Goal: Task Accomplishment & Management: Complete application form

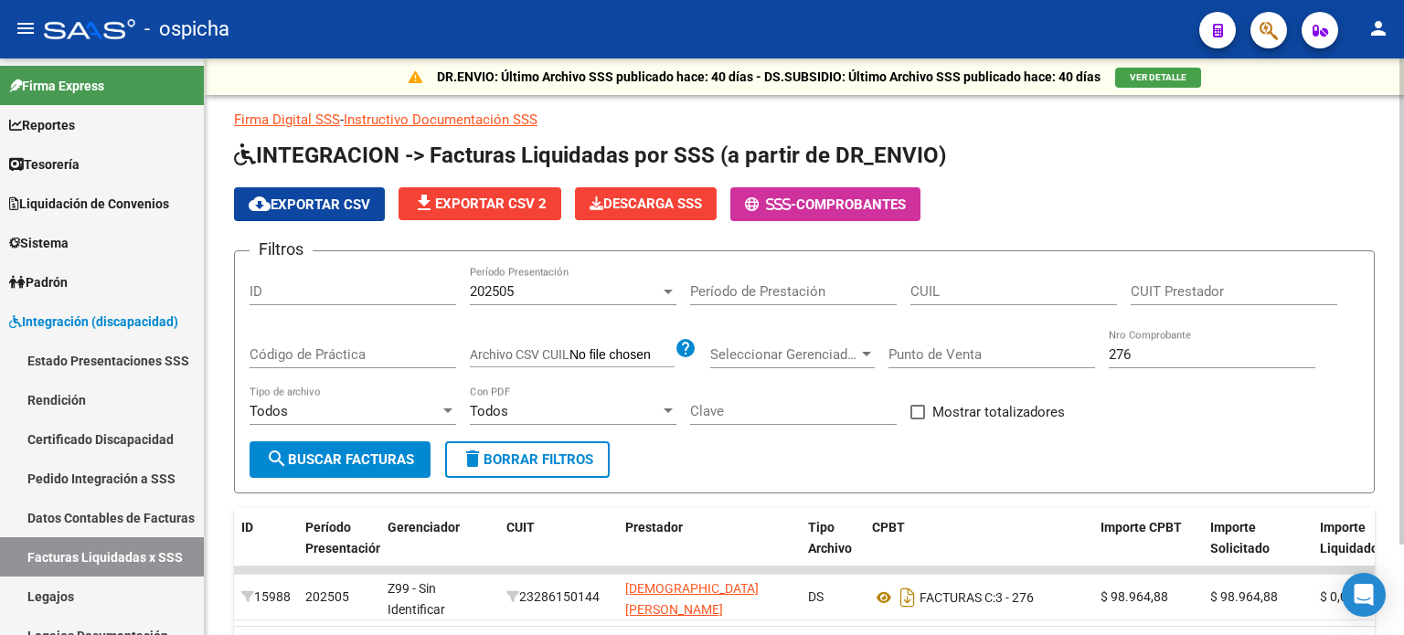
scroll to position [274, 0]
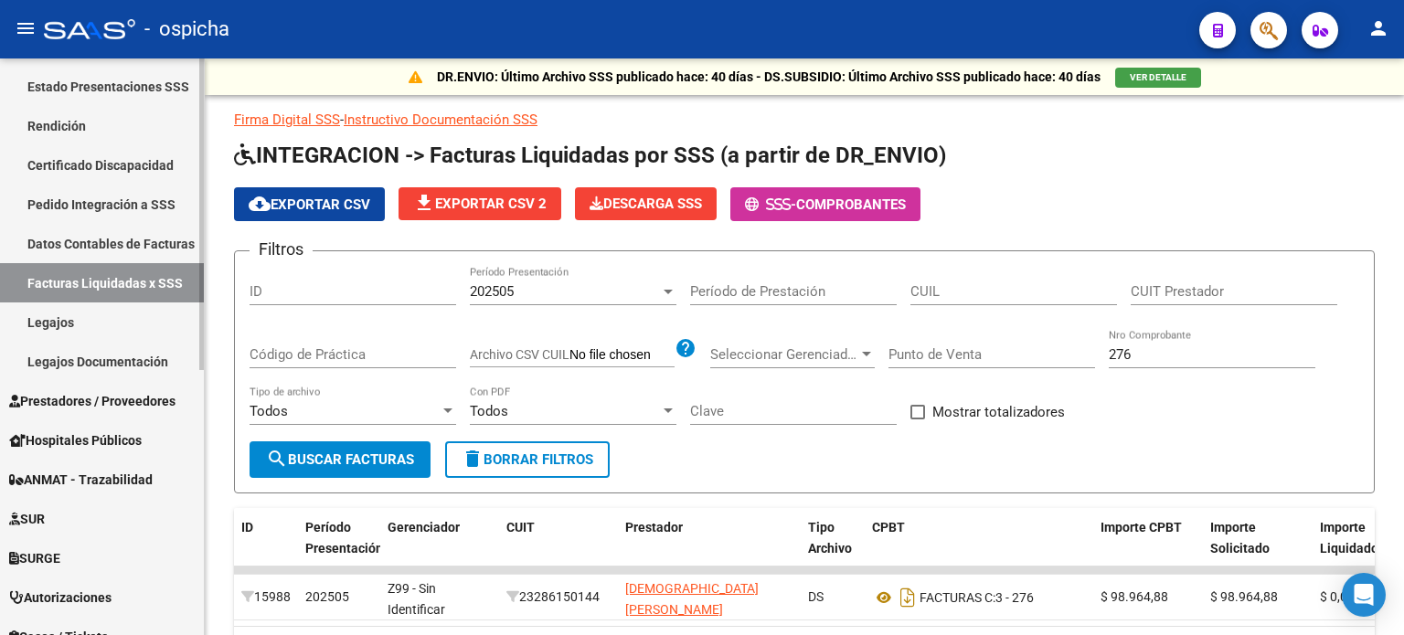
click at [69, 326] on link "Legajos" at bounding box center [102, 322] width 204 height 39
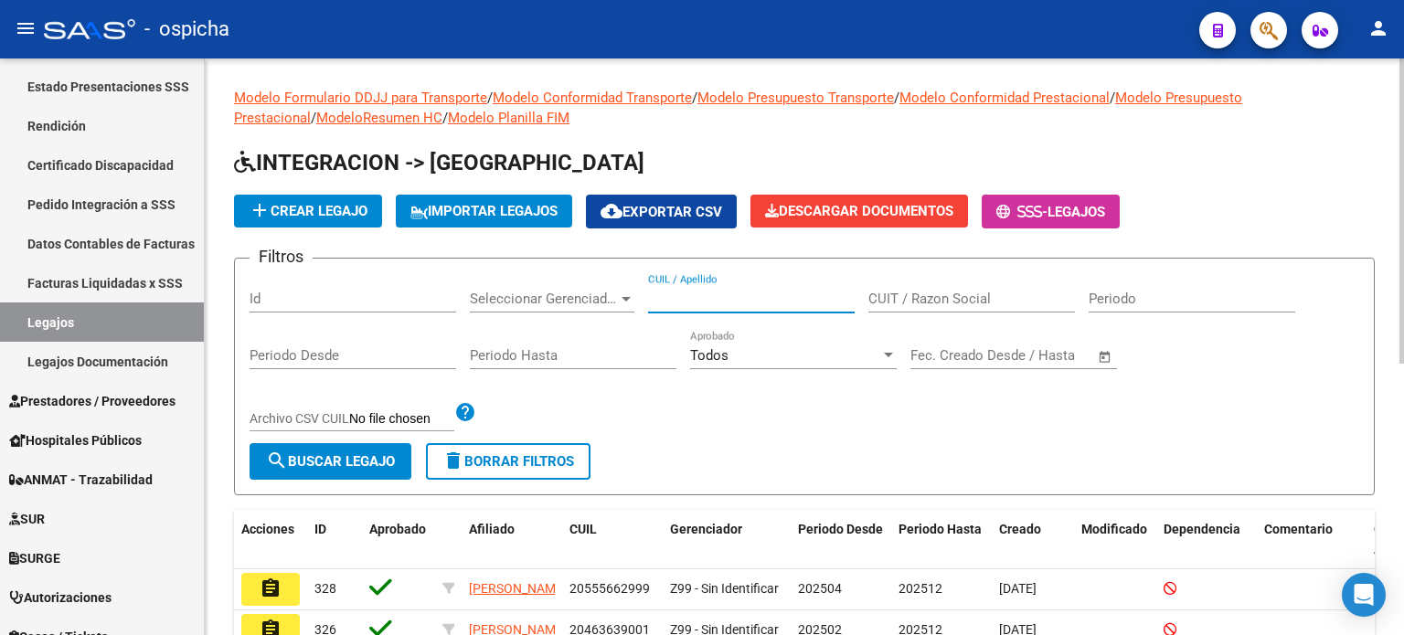
click at [687, 298] on input "CUIL / Apellido" at bounding box center [751, 299] width 207 height 16
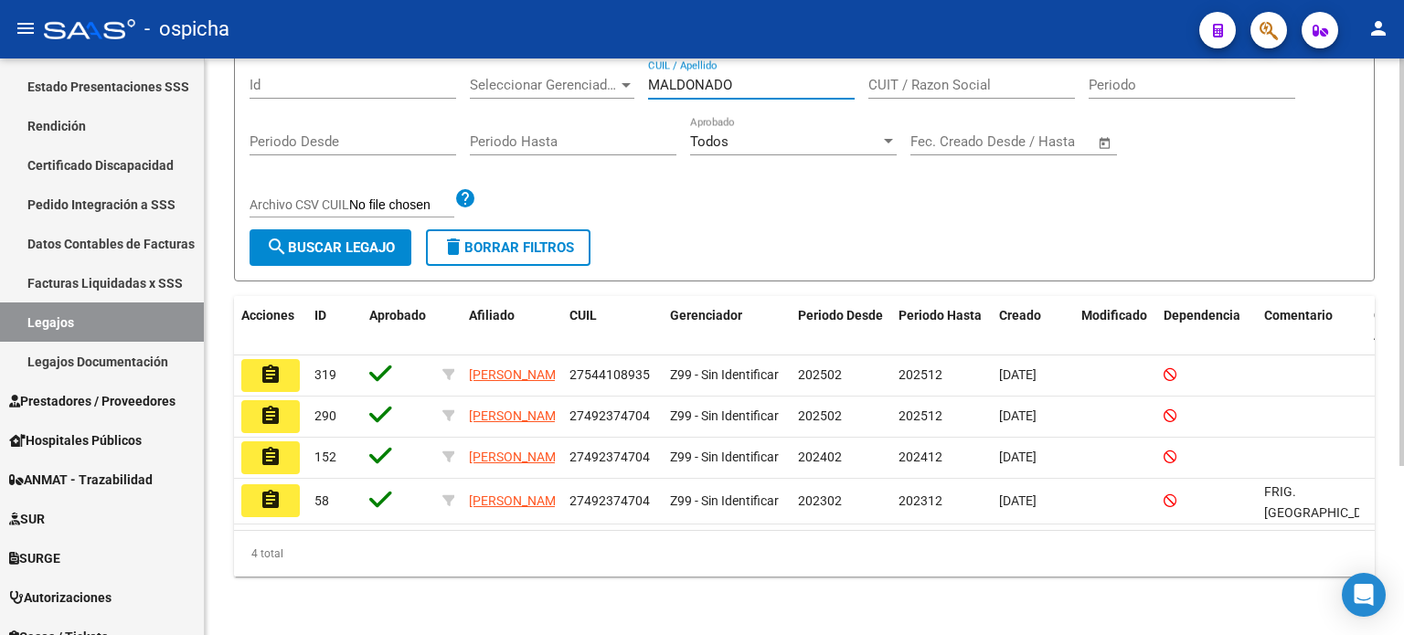
scroll to position [239, 0]
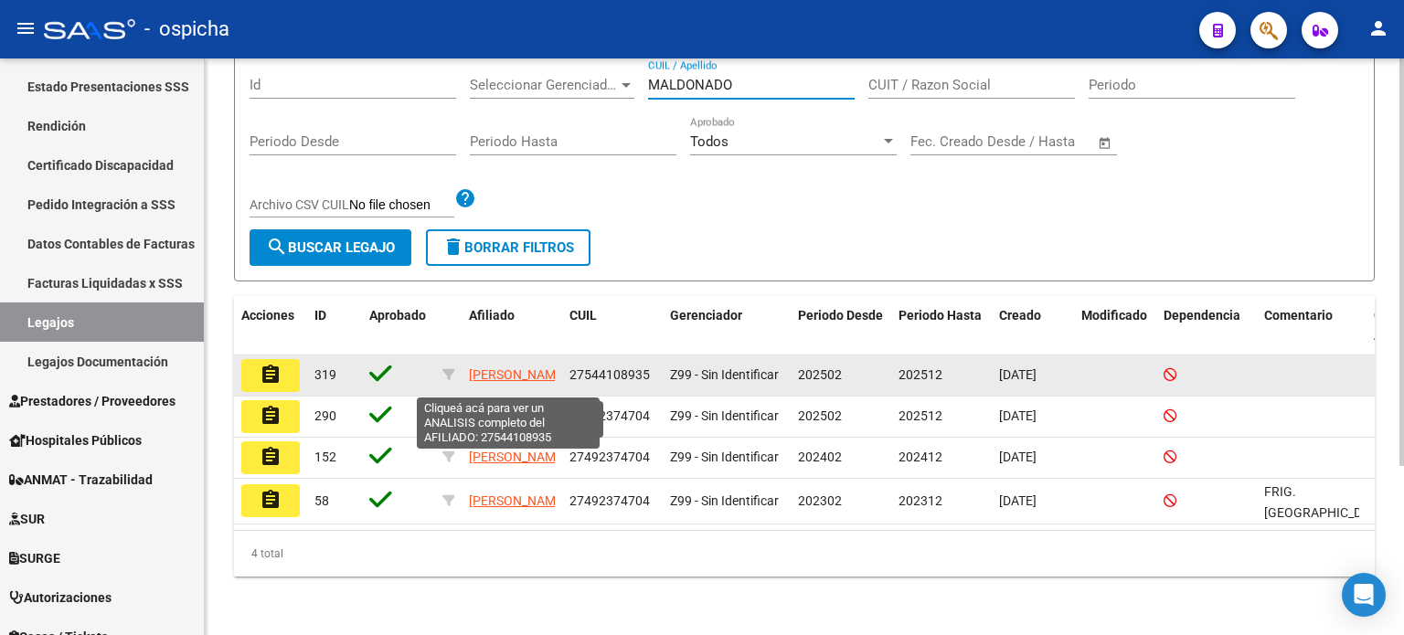
type input "MALDONADO"
click at [505, 368] on span "[PERSON_NAME]" at bounding box center [518, 375] width 98 height 15
type textarea "27544108935"
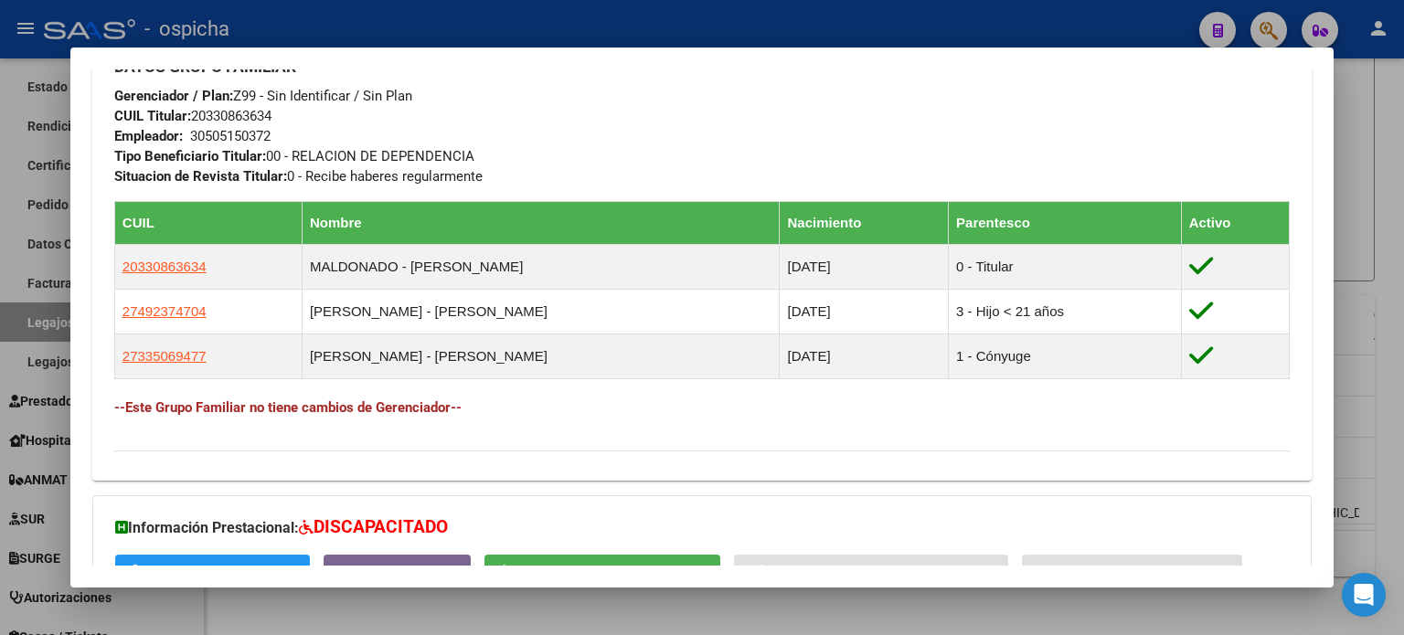
scroll to position [1075, 0]
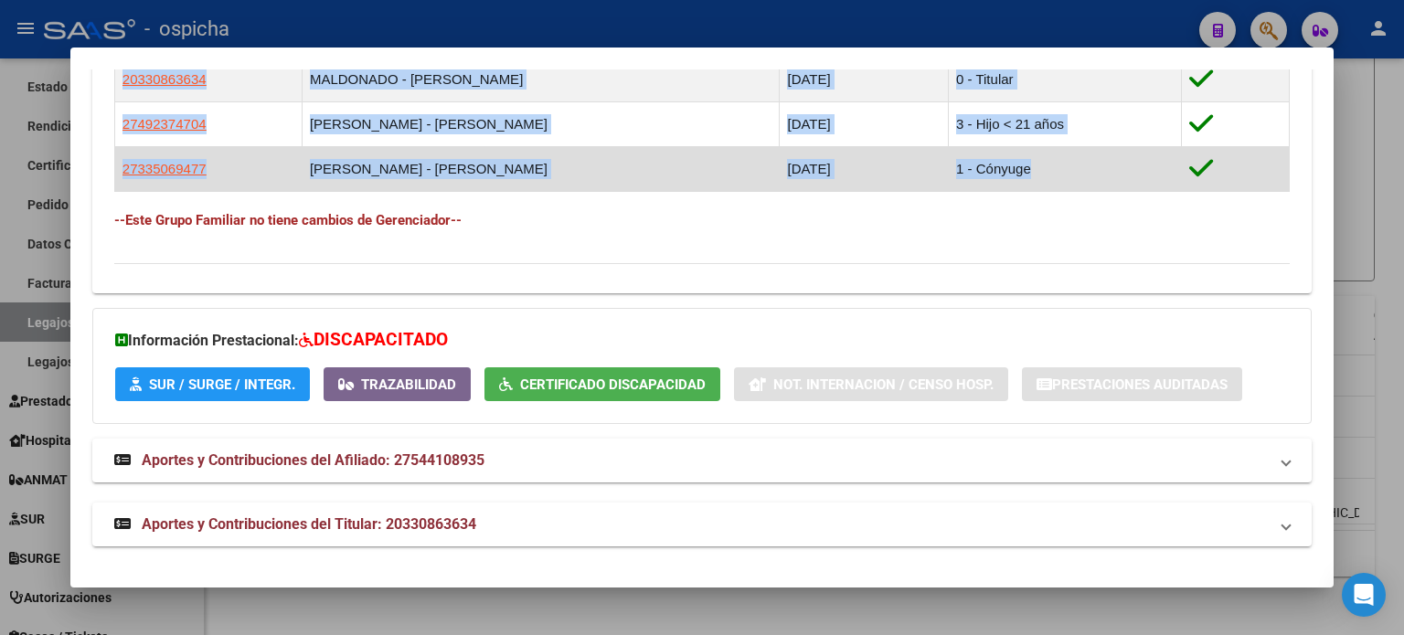
drag, startPoint x: 114, startPoint y: 156, endPoint x: 1238, endPoint y: 181, distance: 1123.9
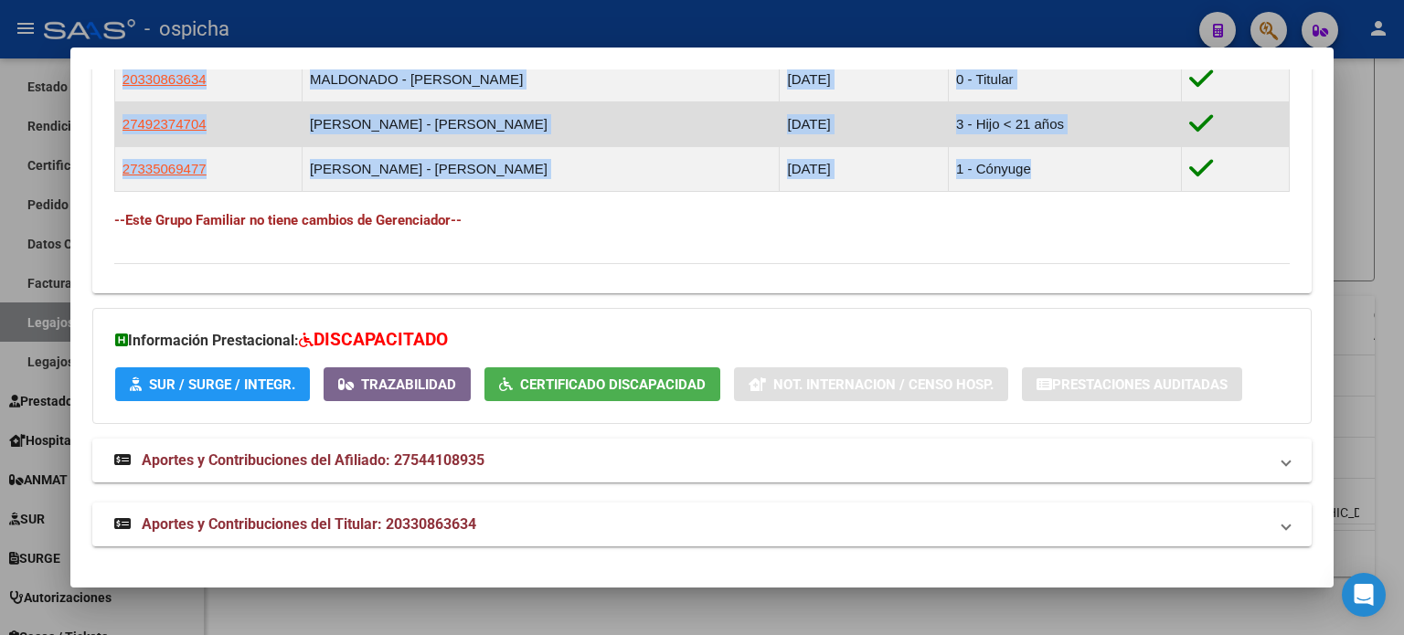
copy div "Loremipsu: Dolors: AMETCO Adipis Elit Seddoe: 10/51/2620 Temporinci UTLAB: Etdo…"
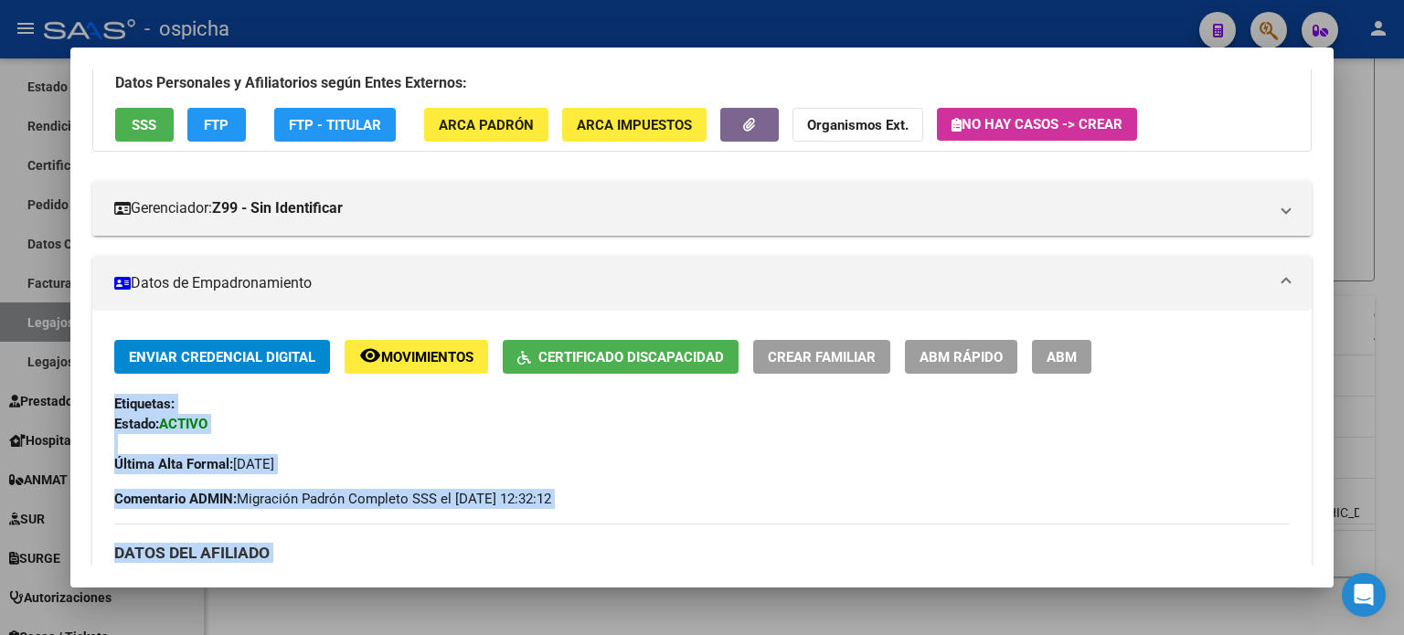
scroll to position [0, 0]
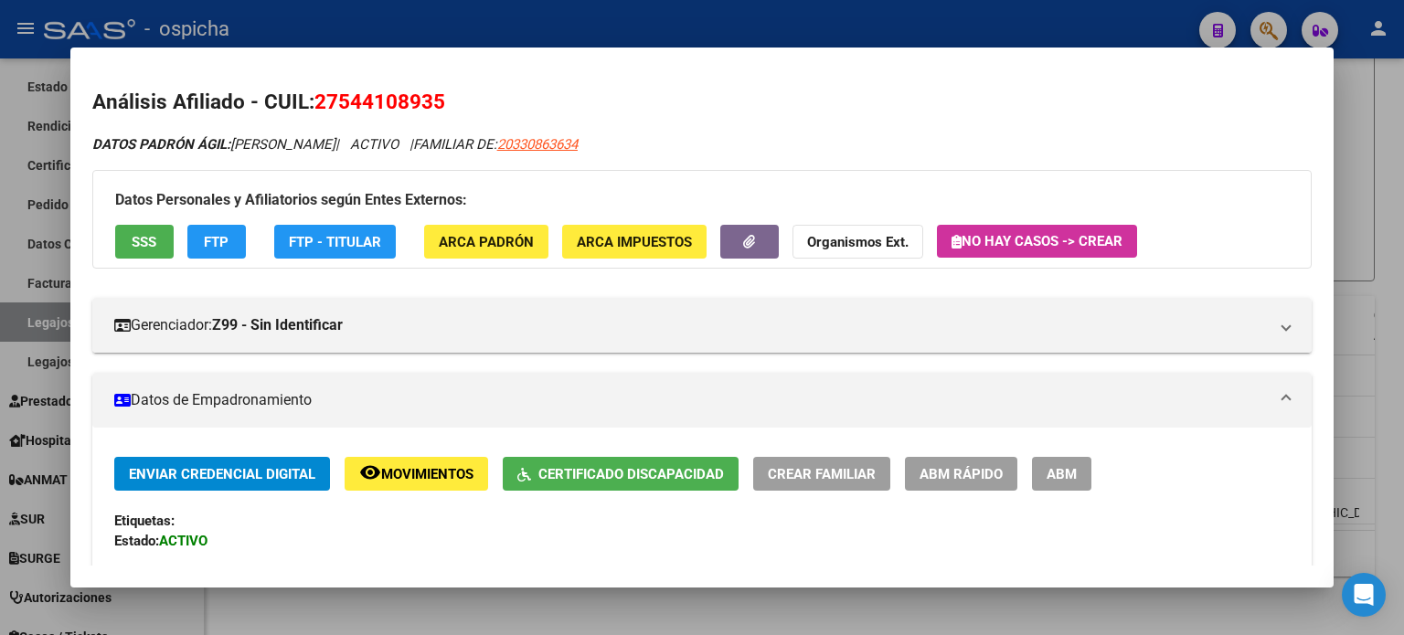
click at [1382, 123] on div at bounding box center [702, 317] width 1404 height 635
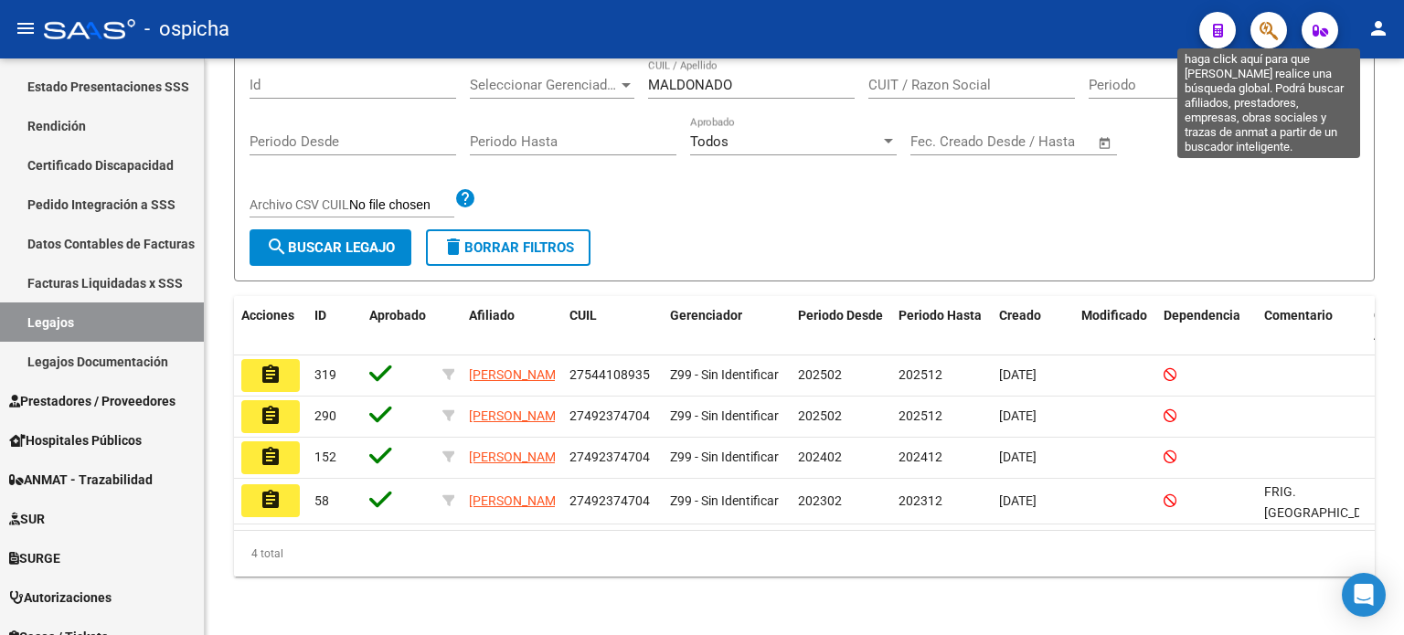
click at [1270, 39] on icon "button" at bounding box center [1269, 30] width 18 height 21
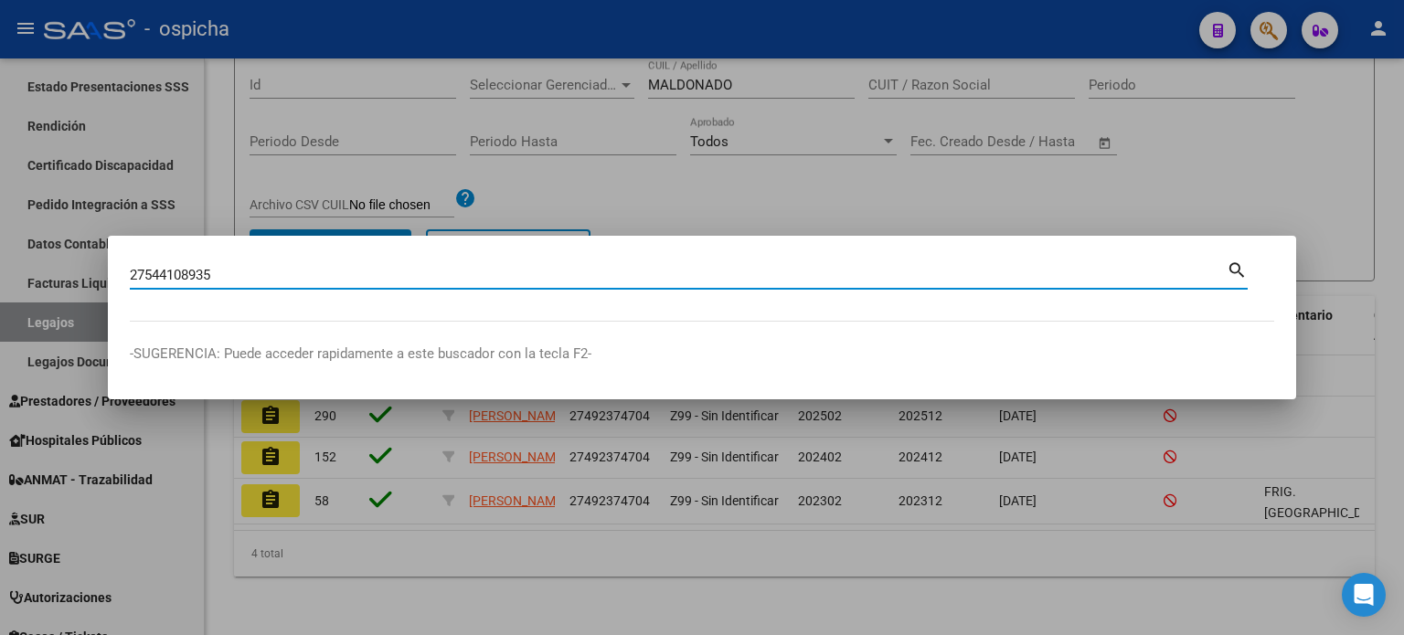
type input "27544108935"
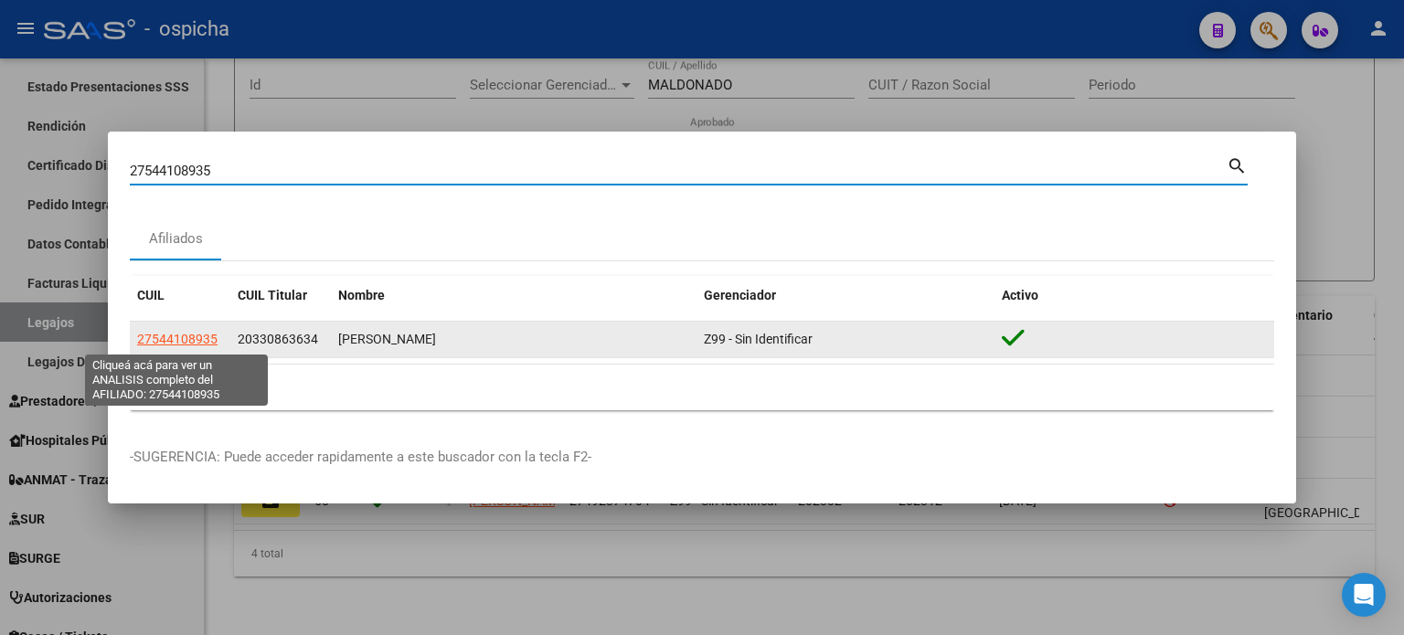
click at [203, 339] on span "27544108935" at bounding box center [177, 339] width 80 height 15
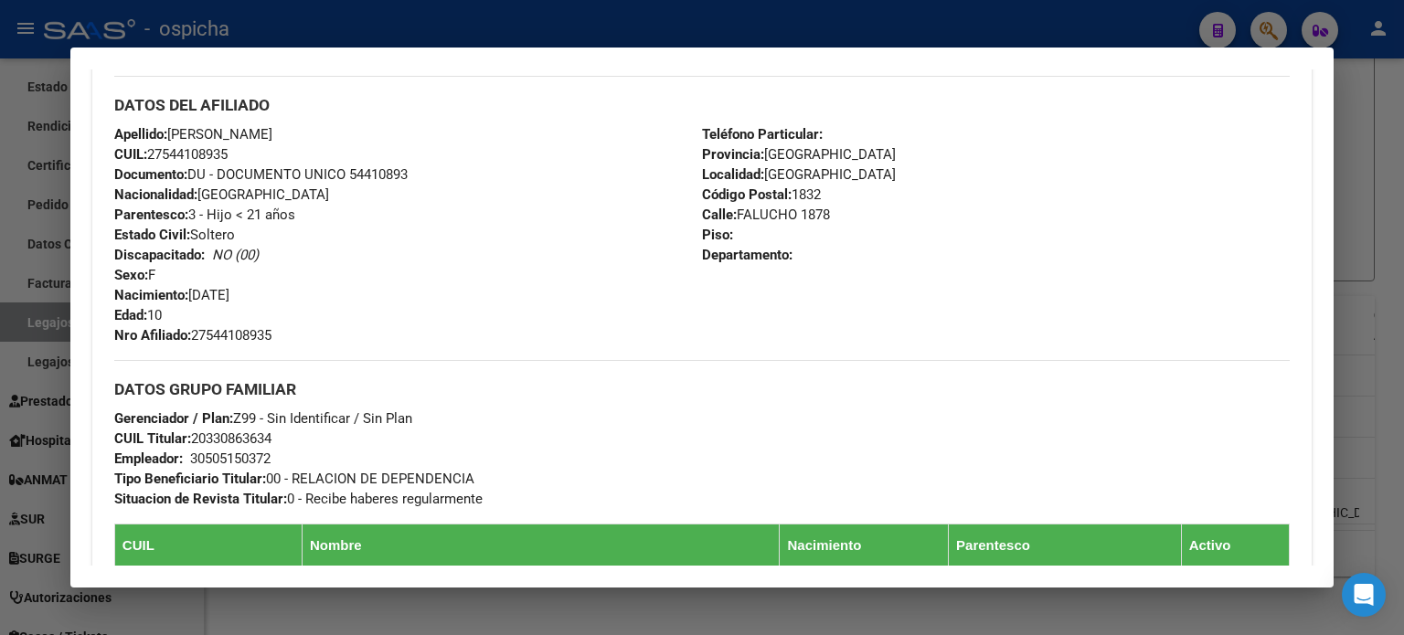
scroll to position [436, 0]
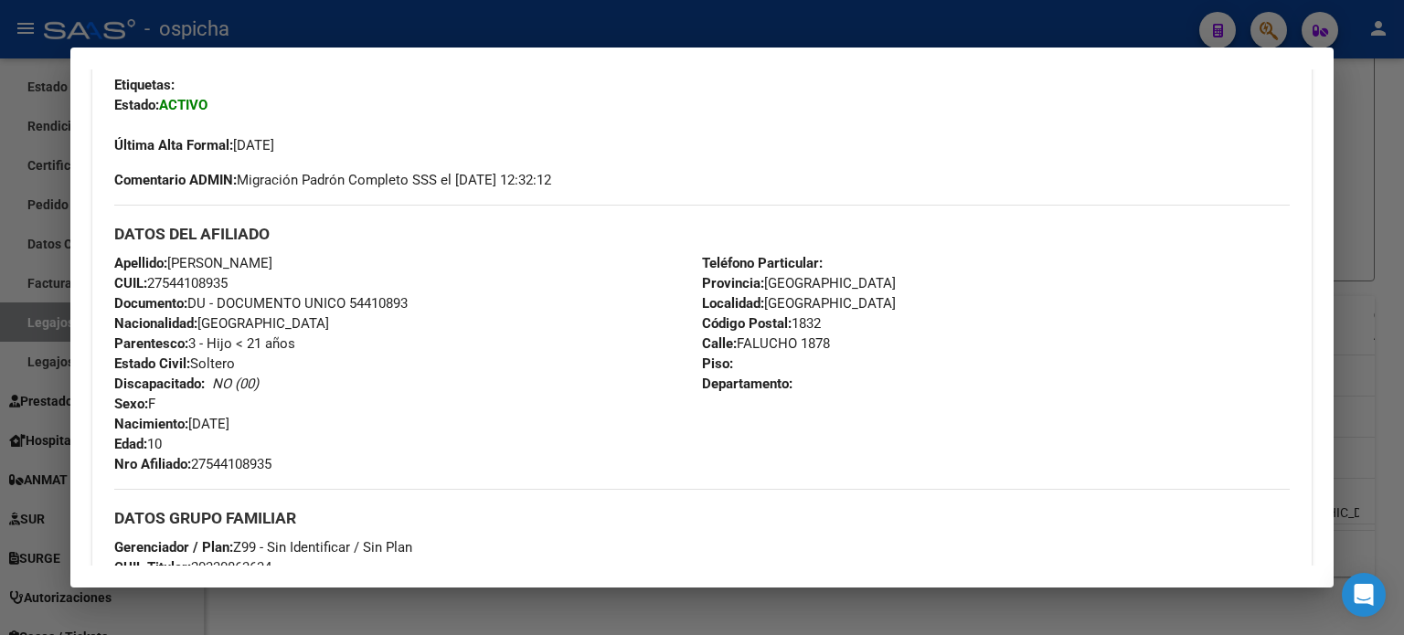
click at [1390, 121] on div at bounding box center [702, 317] width 1404 height 635
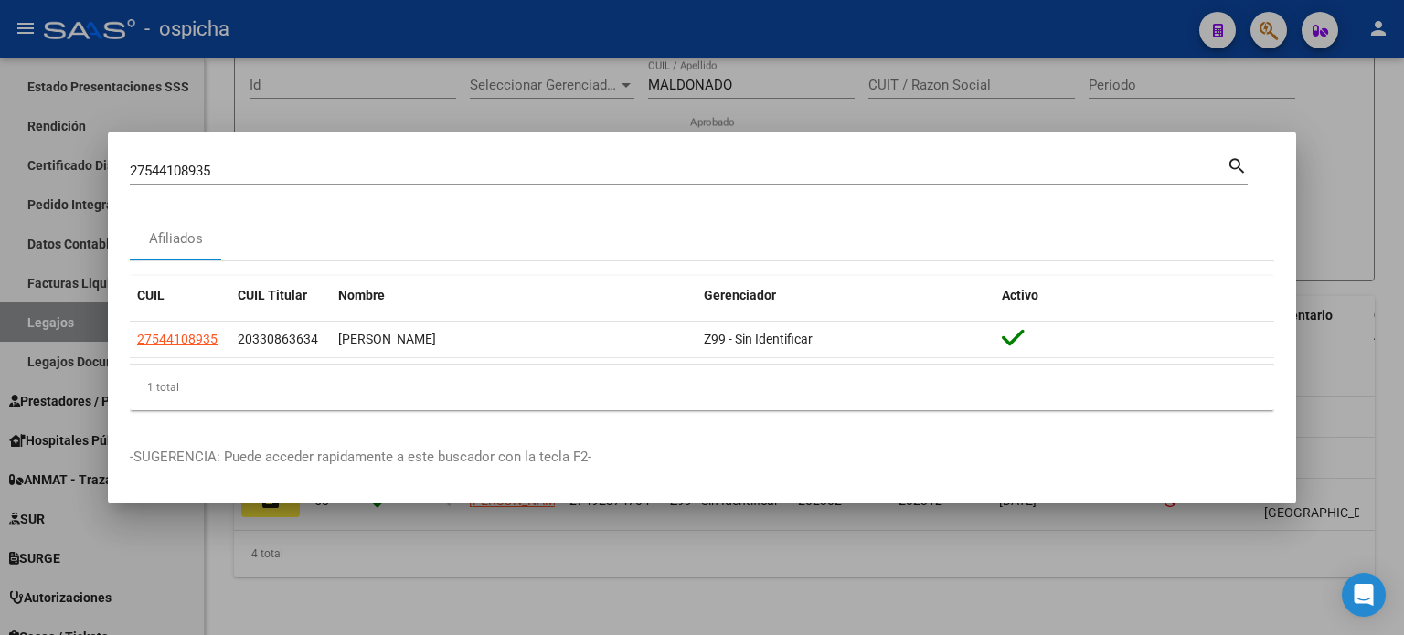
click at [1319, 153] on div at bounding box center [702, 317] width 1404 height 635
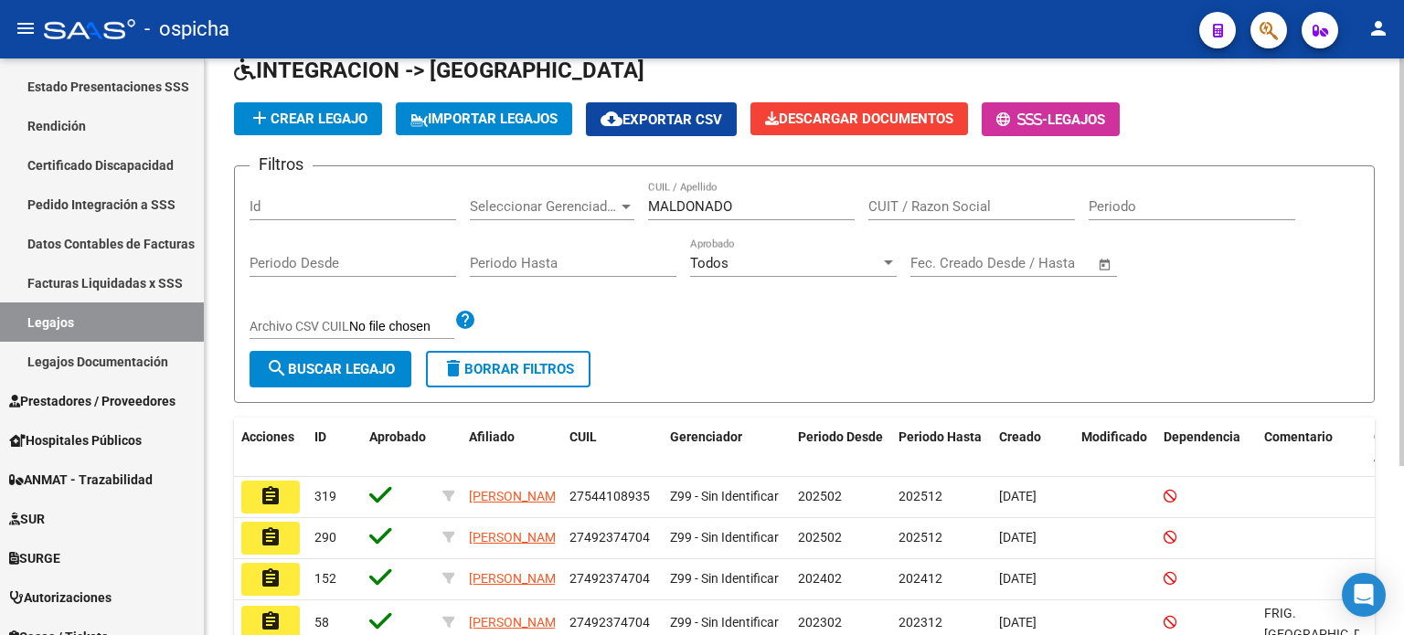
scroll to position [0, 0]
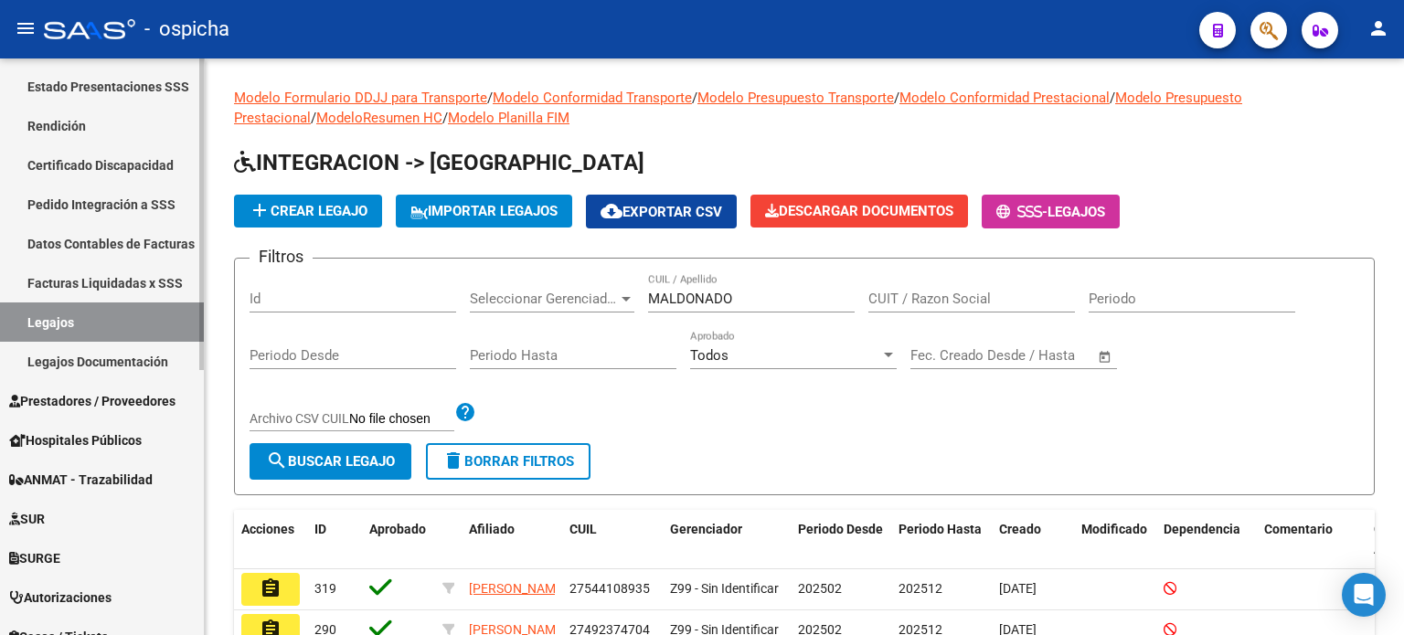
click at [121, 283] on link "Facturas Liquidadas x SSS" at bounding box center [102, 282] width 204 height 39
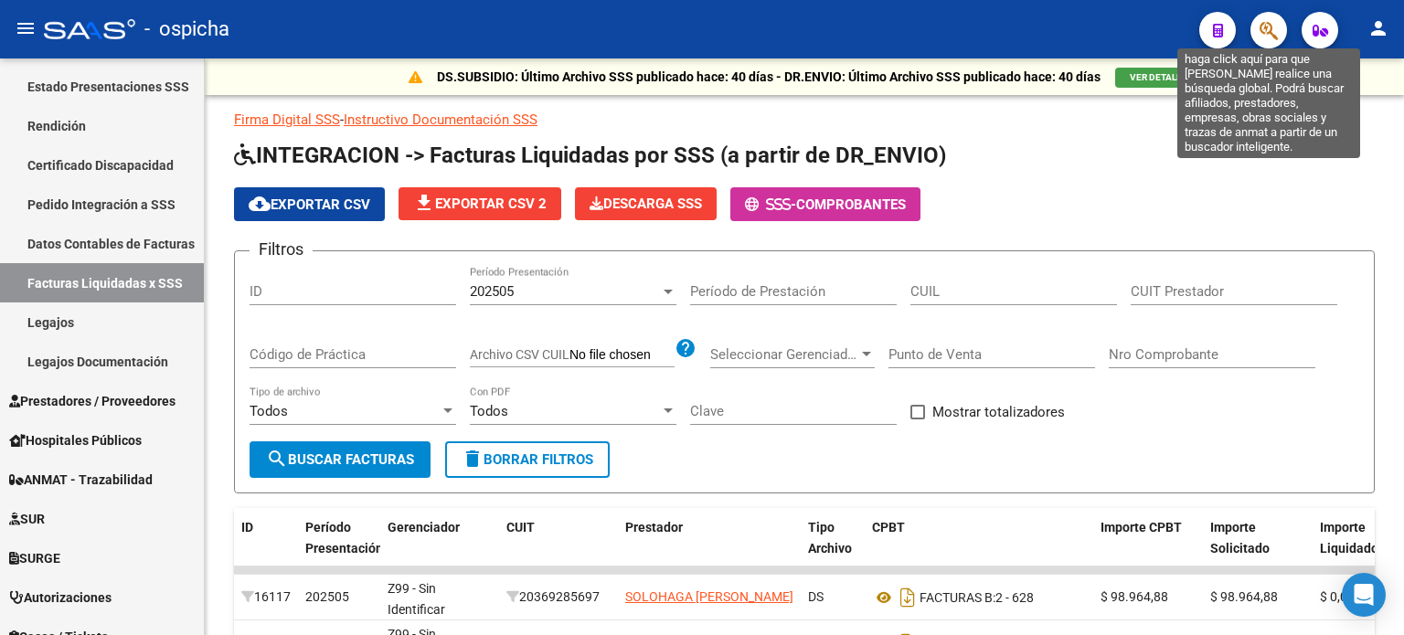
click at [1266, 38] on icon "button" at bounding box center [1269, 30] width 18 height 21
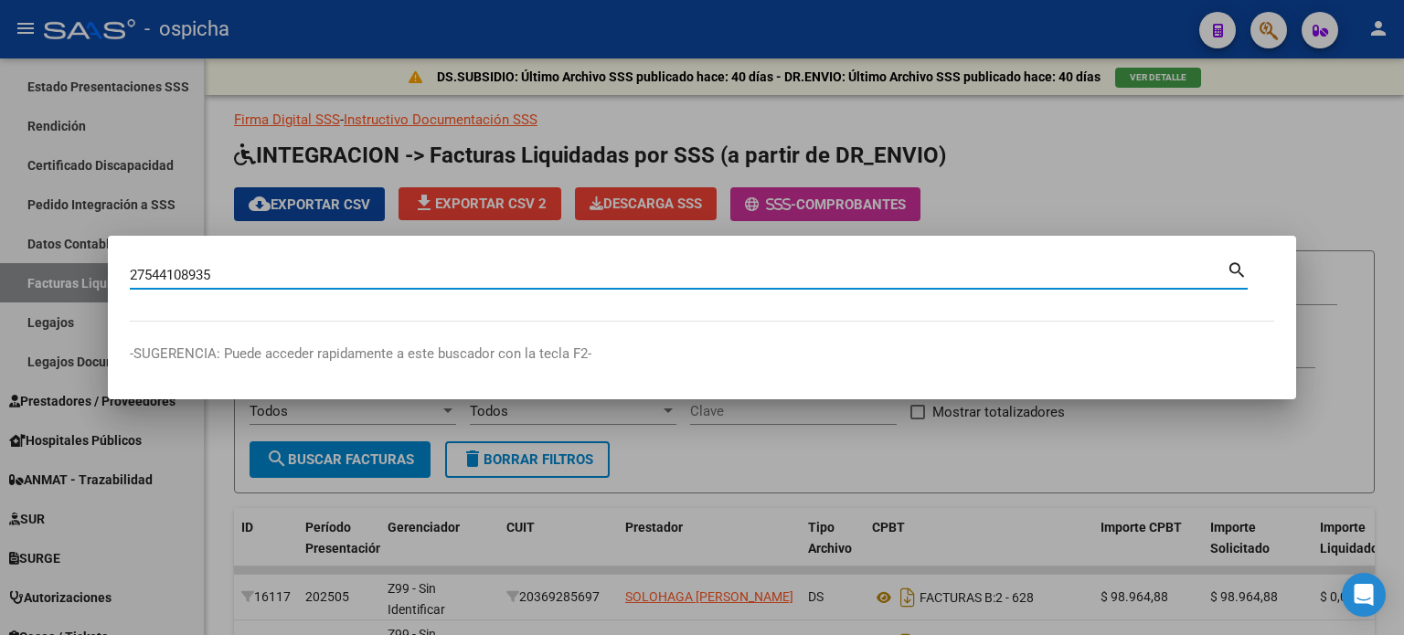
type input "27544108935"
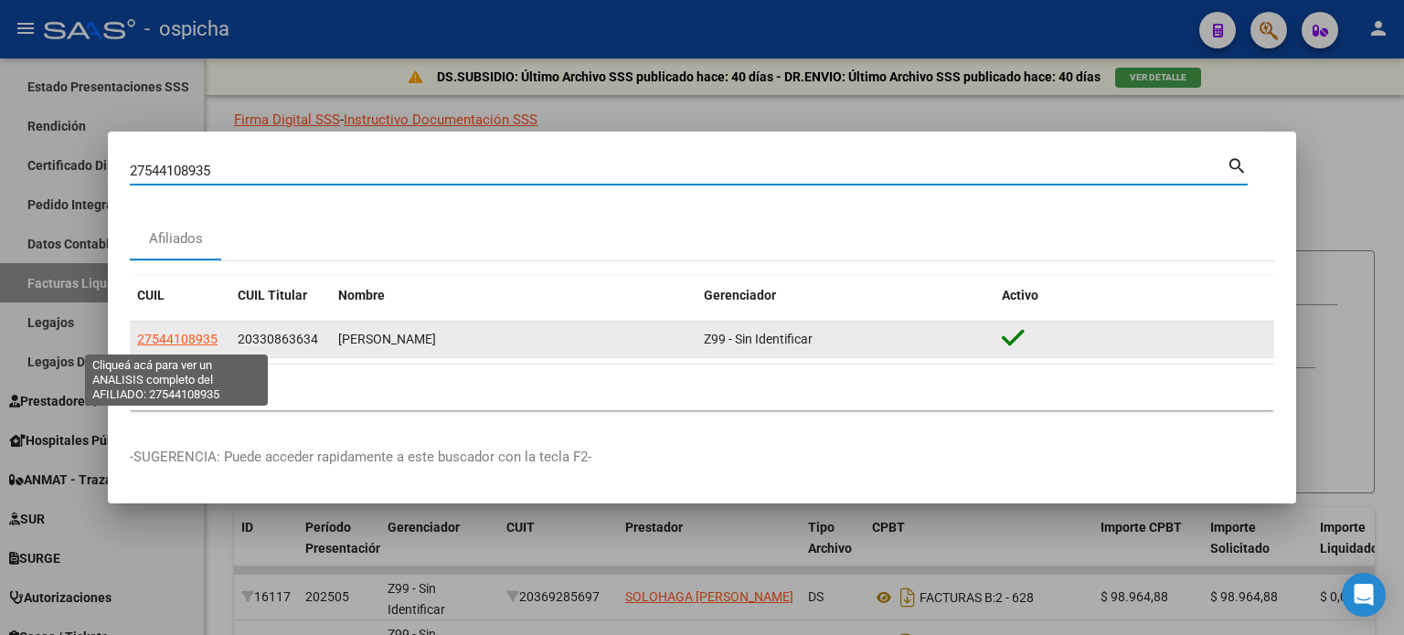
click at [182, 337] on span "27544108935" at bounding box center [177, 339] width 80 height 15
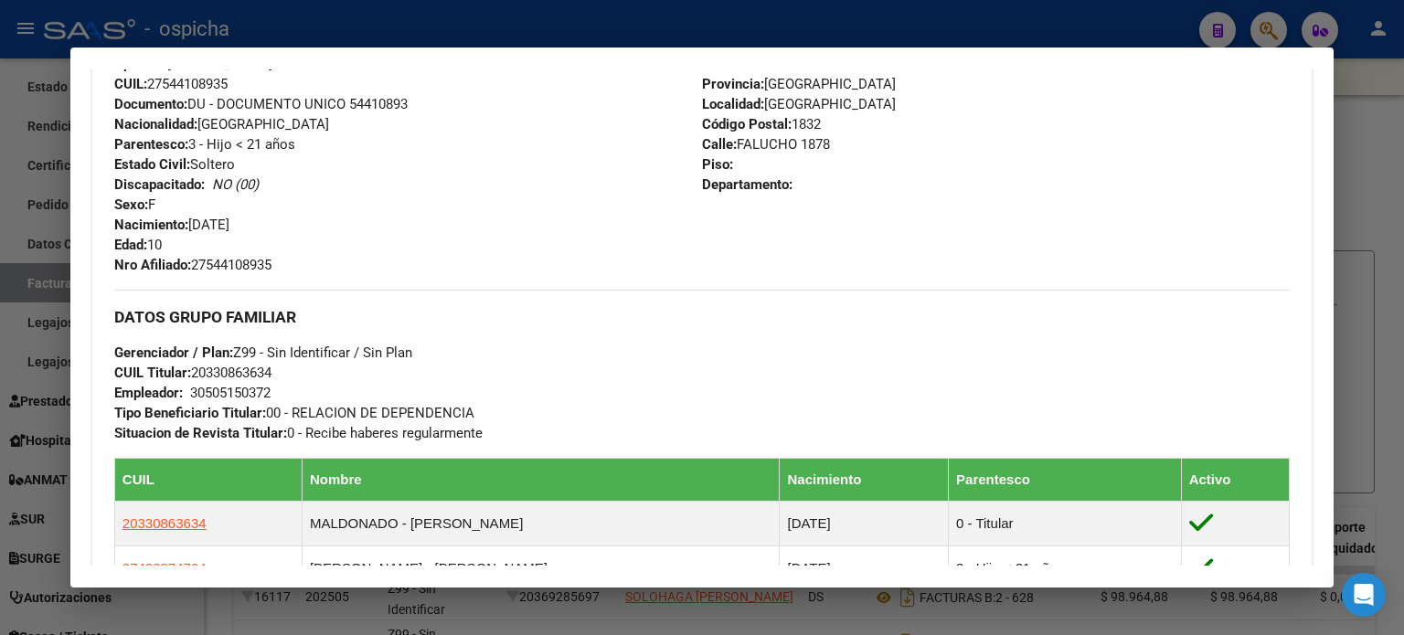
scroll to position [475, 0]
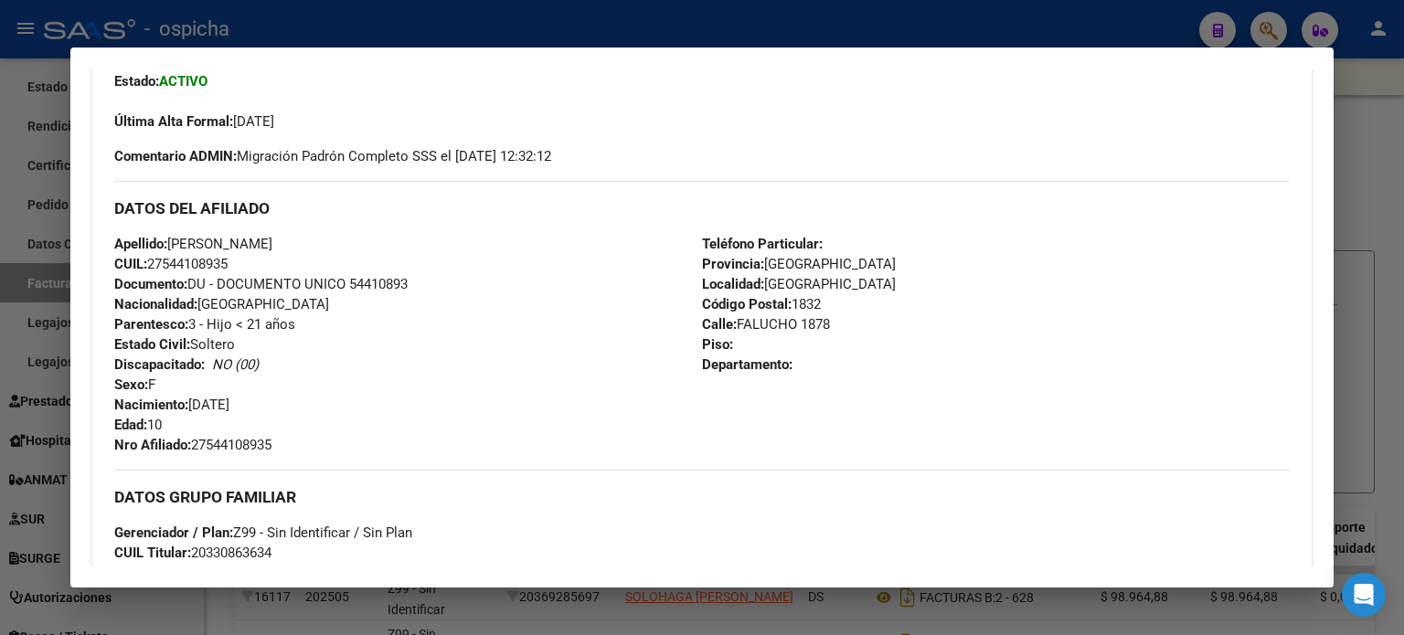
click at [1390, 105] on div at bounding box center [702, 317] width 1404 height 635
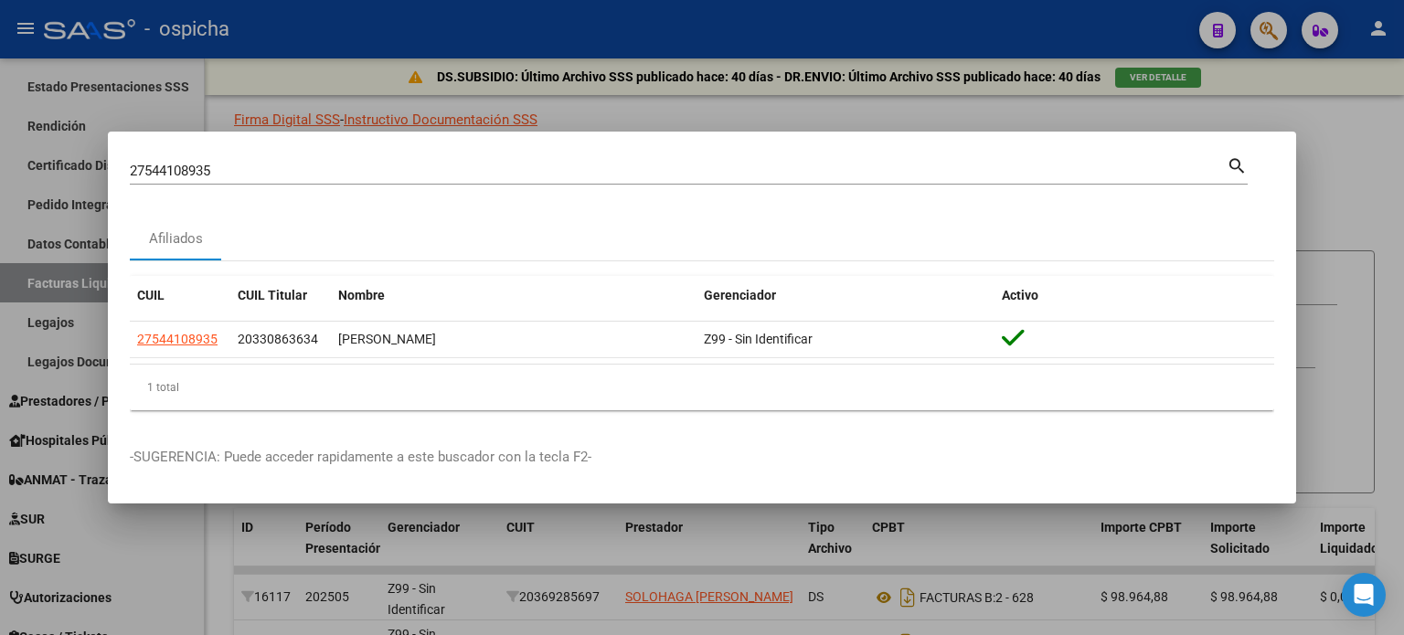
click at [1335, 119] on div at bounding box center [702, 317] width 1404 height 635
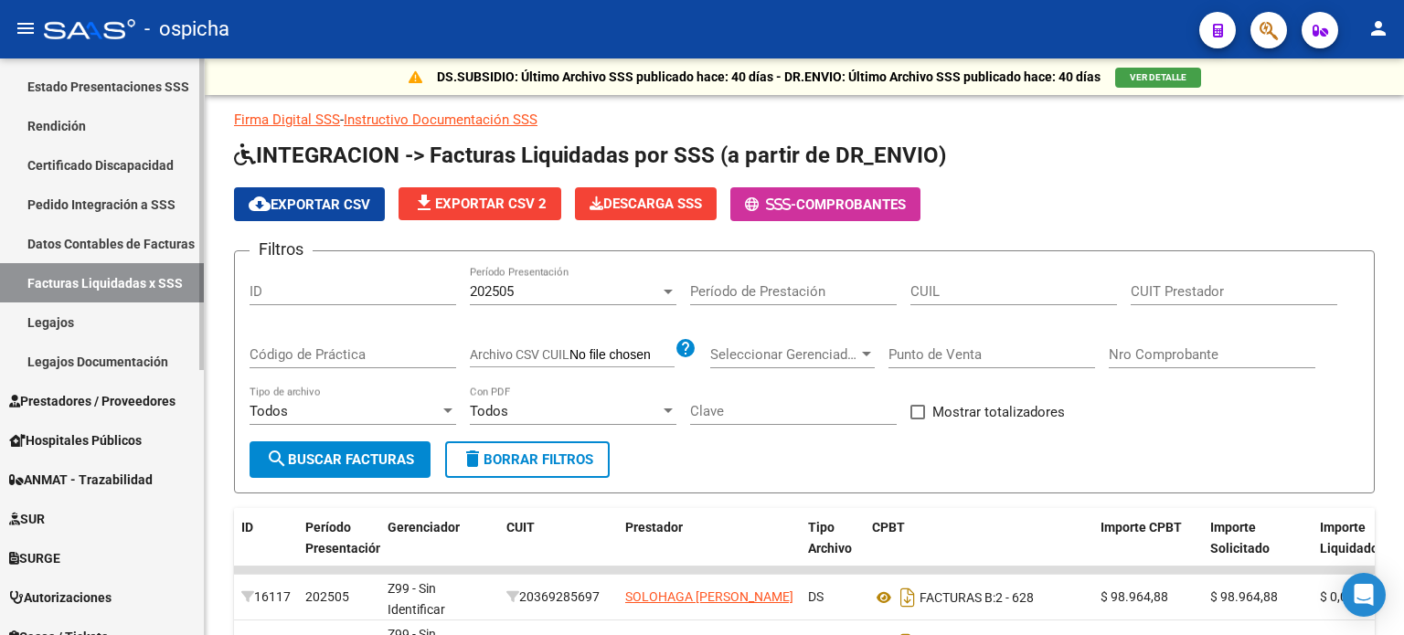
click at [69, 325] on link "Legajos" at bounding box center [102, 322] width 204 height 39
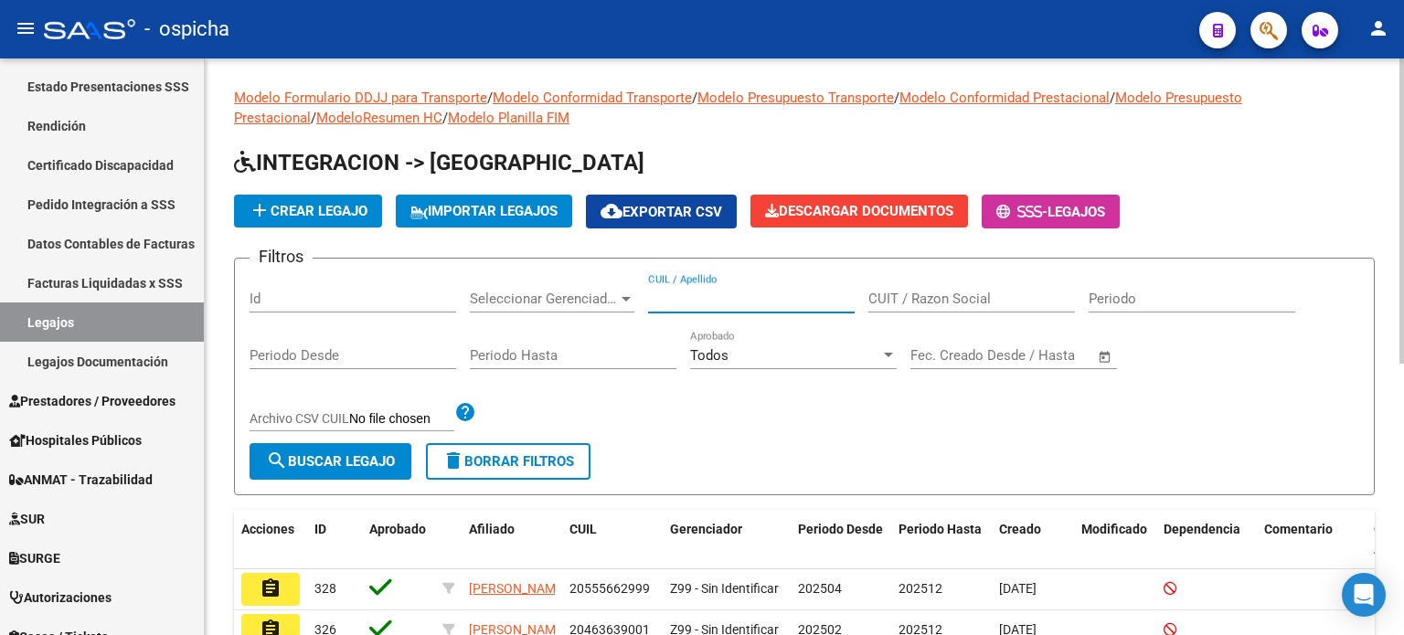
click at [697, 301] on input "CUIL / Apellido" at bounding box center [751, 299] width 207 height 16
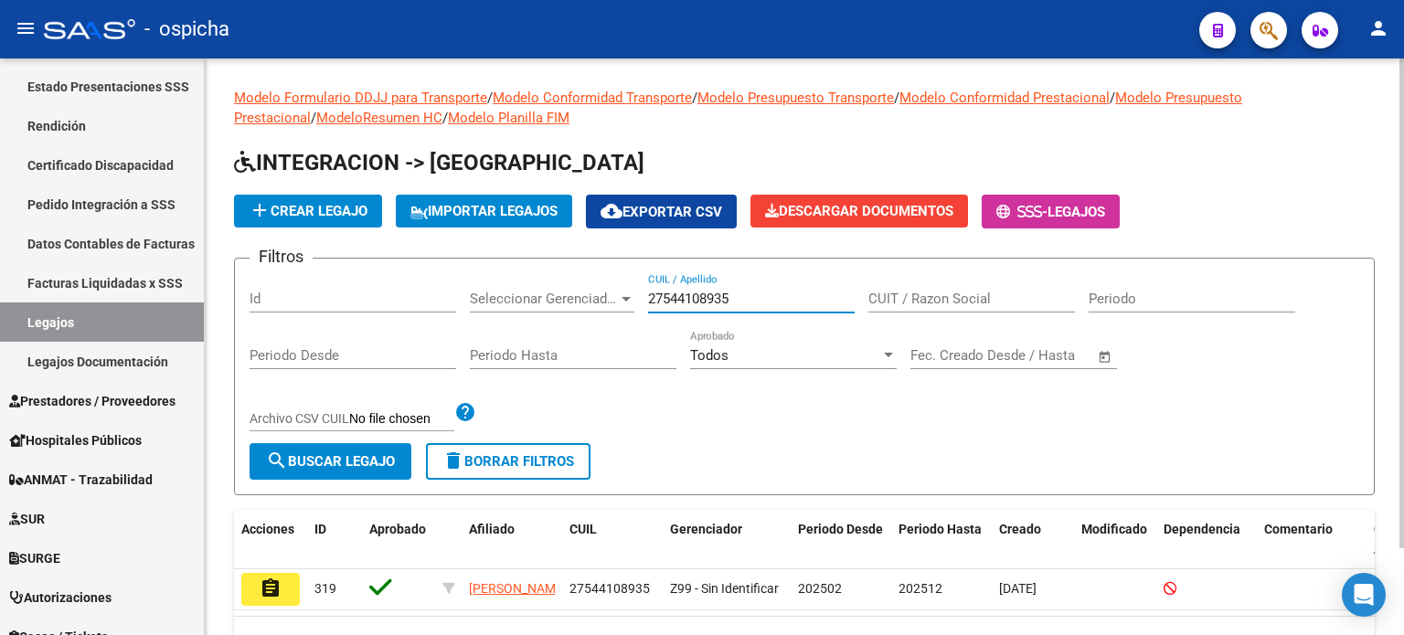
scroll to position [101, 0]
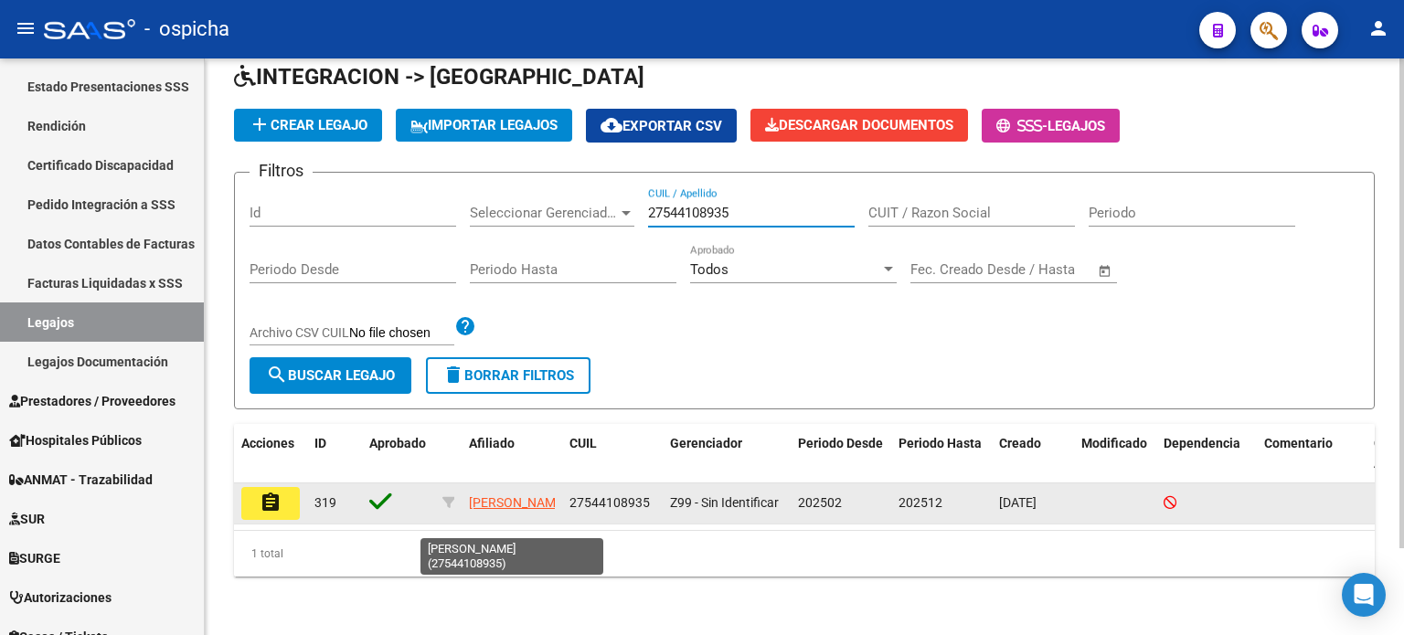
type input "27544108935"
click at [492, 493] on app-link-go-to "[PERSON_NAME]" at bounding box center [518, 503] width 98 height 21
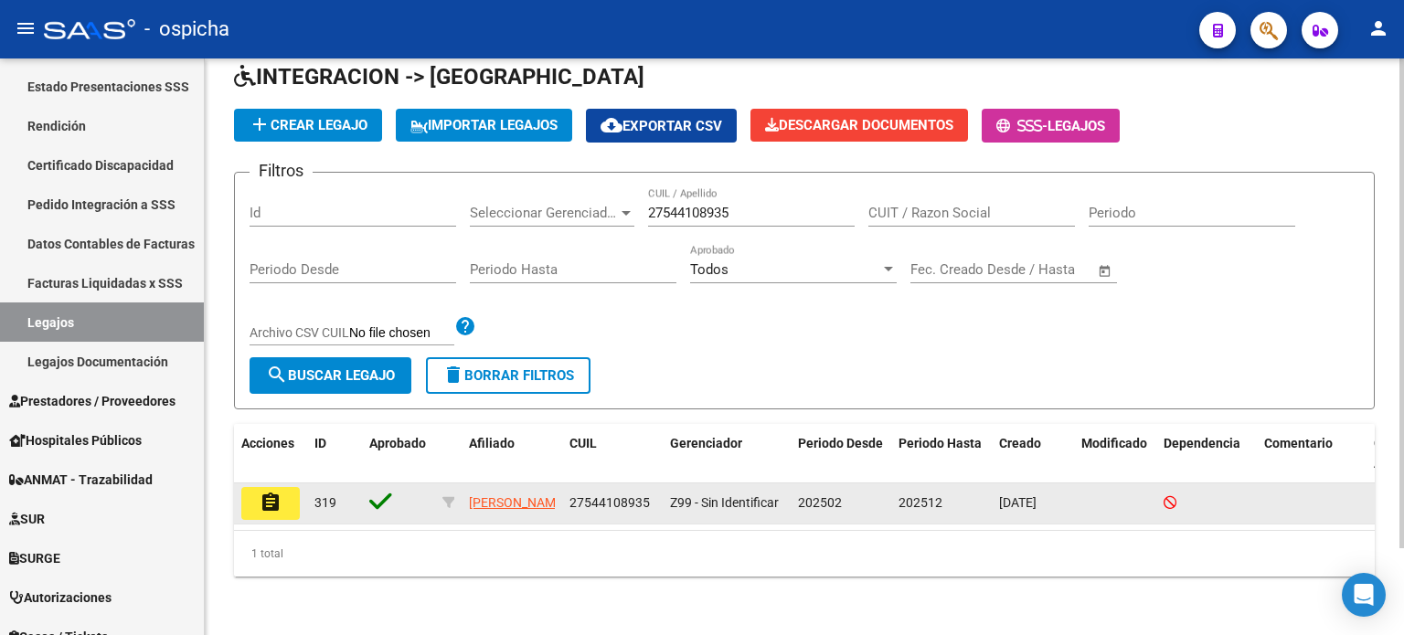
click at [293, 488] on button "assignment" at bounding box center [270, 503] width 59 height 33
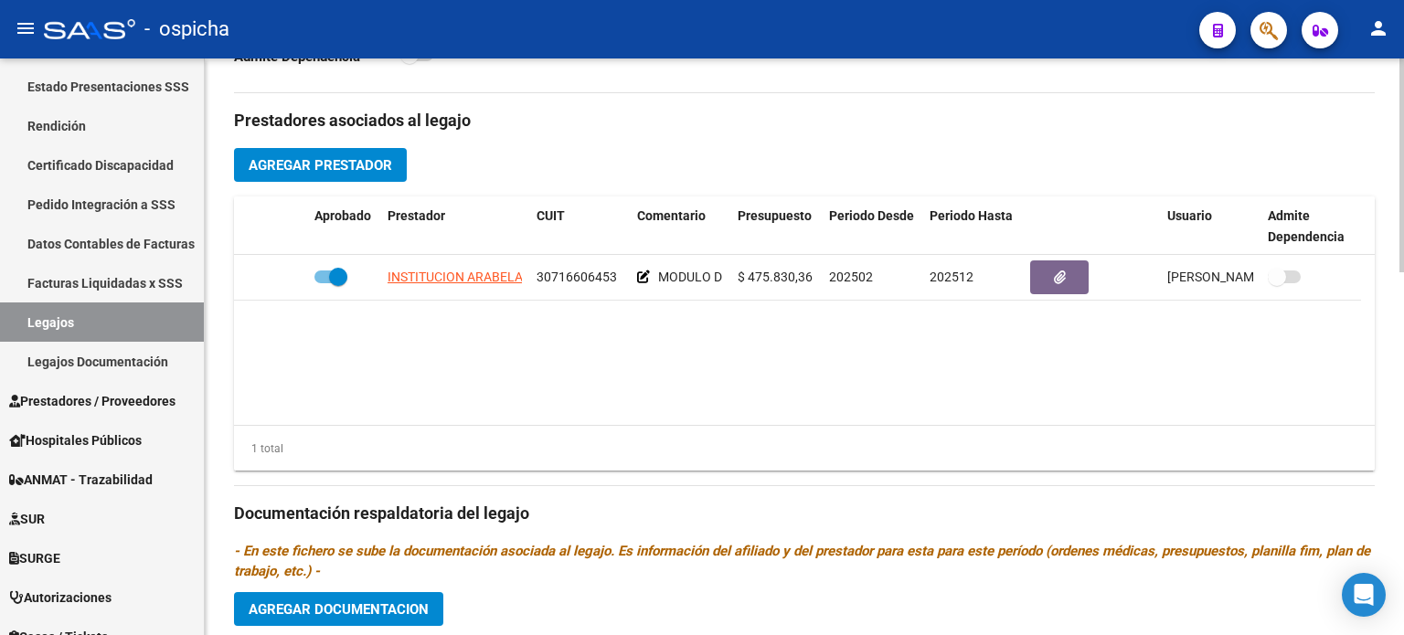
scroll to position [640, 0]
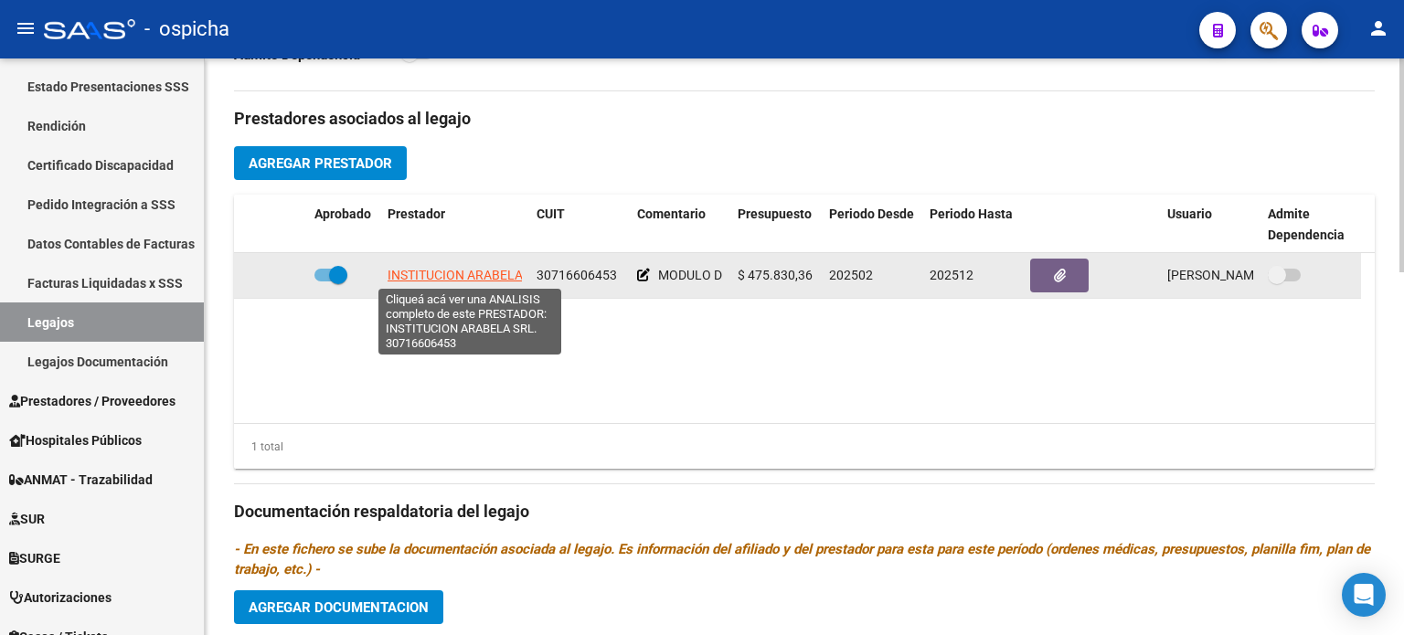
click at [464, 278] on span "INSTITUCION ARABELA SRL." at bounding box center [470, 275] width 165 height 15
type textarea "30716606453"
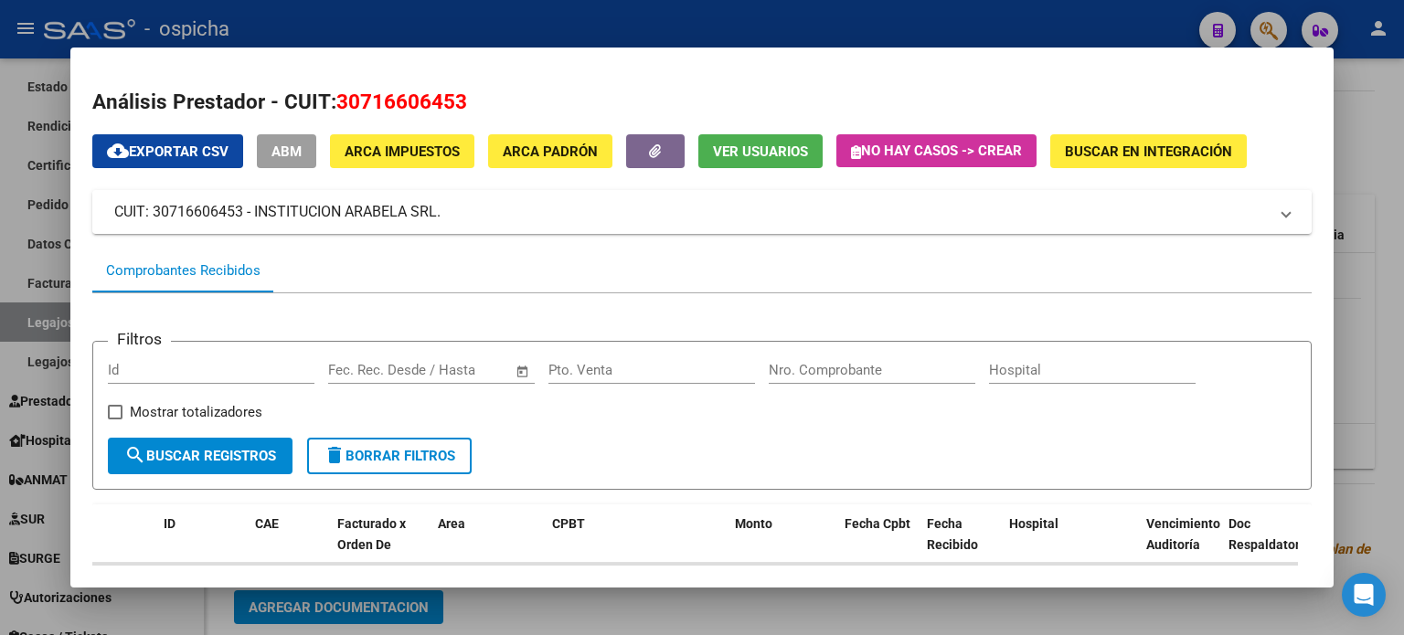
drag, startPoint x: 113, startPoint y: 211, endPoint x: 539, endPoint y: 216, distance: 425.2
click at [539, 216] on mat-panel-title "CUIT: 30716606453 - INSTITUCION ARABELA SRL." at bounding box center [691, 212] width 1154 height 22
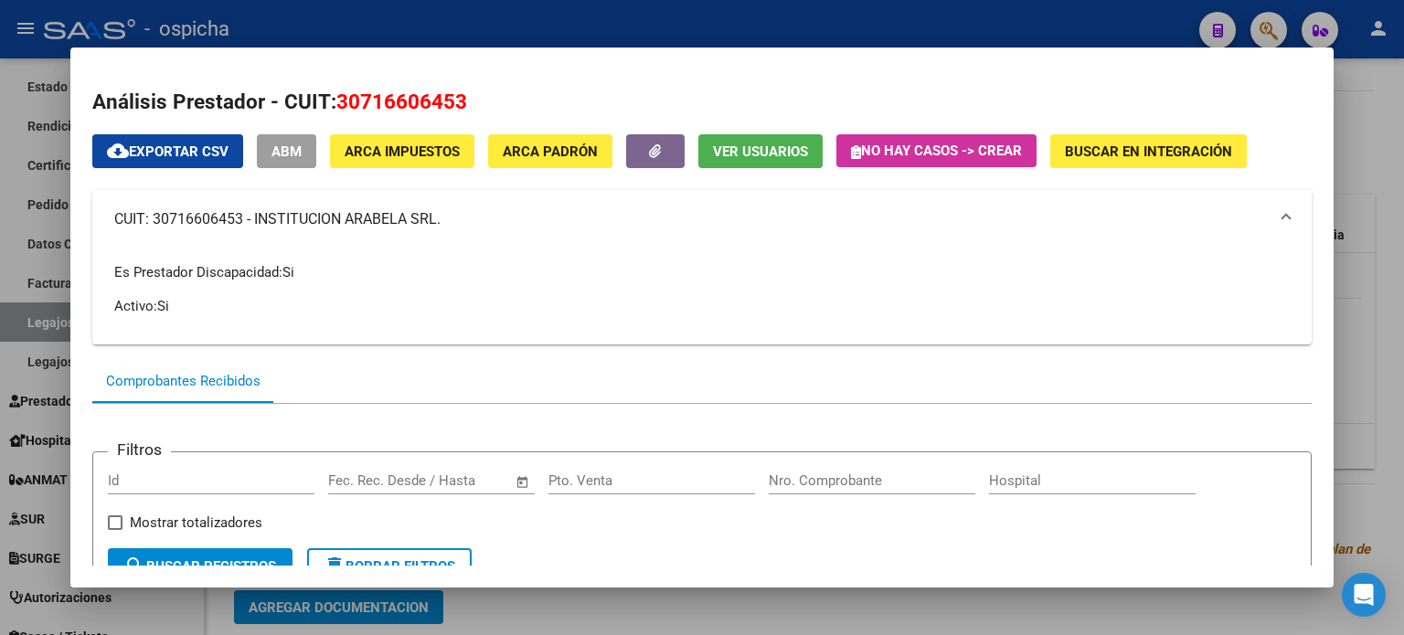
copy mat-panel-title "CUIT: 30716606453 - INSTITUCION ARABELA SRL."
click at [1335, 91] on div at bounding box center [702, 317] width 1404 height 635
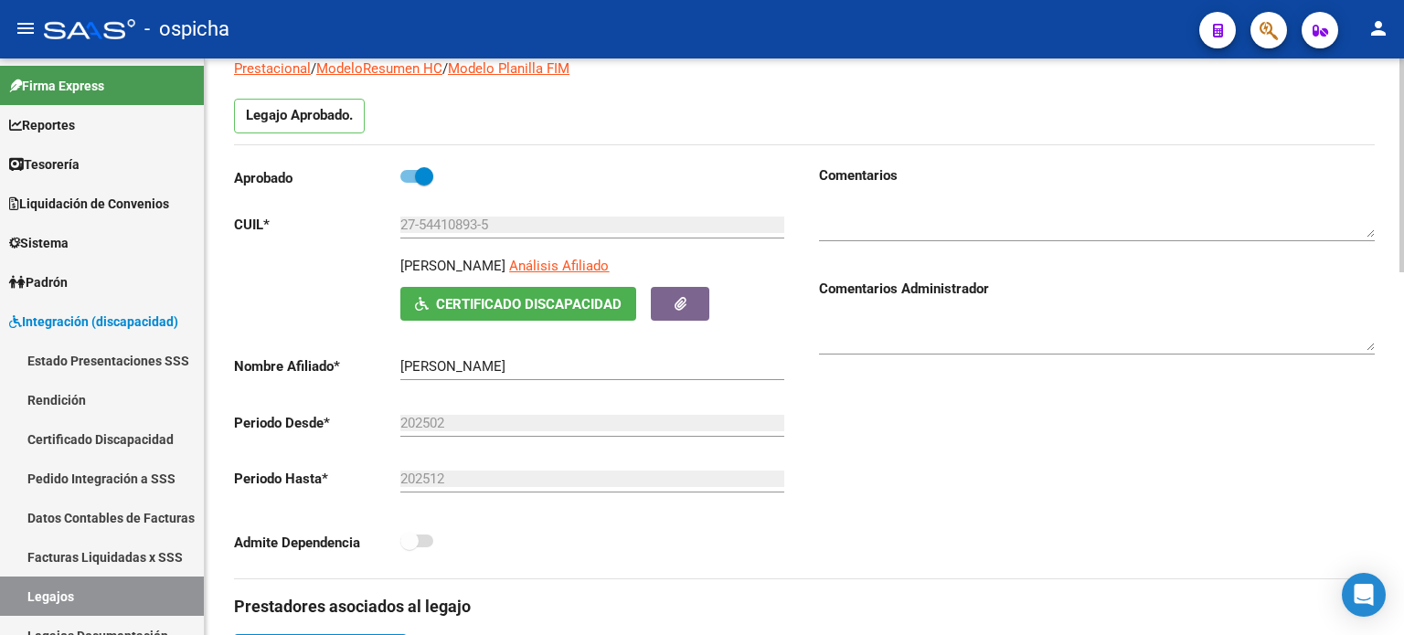
scroll to position [366, 0]
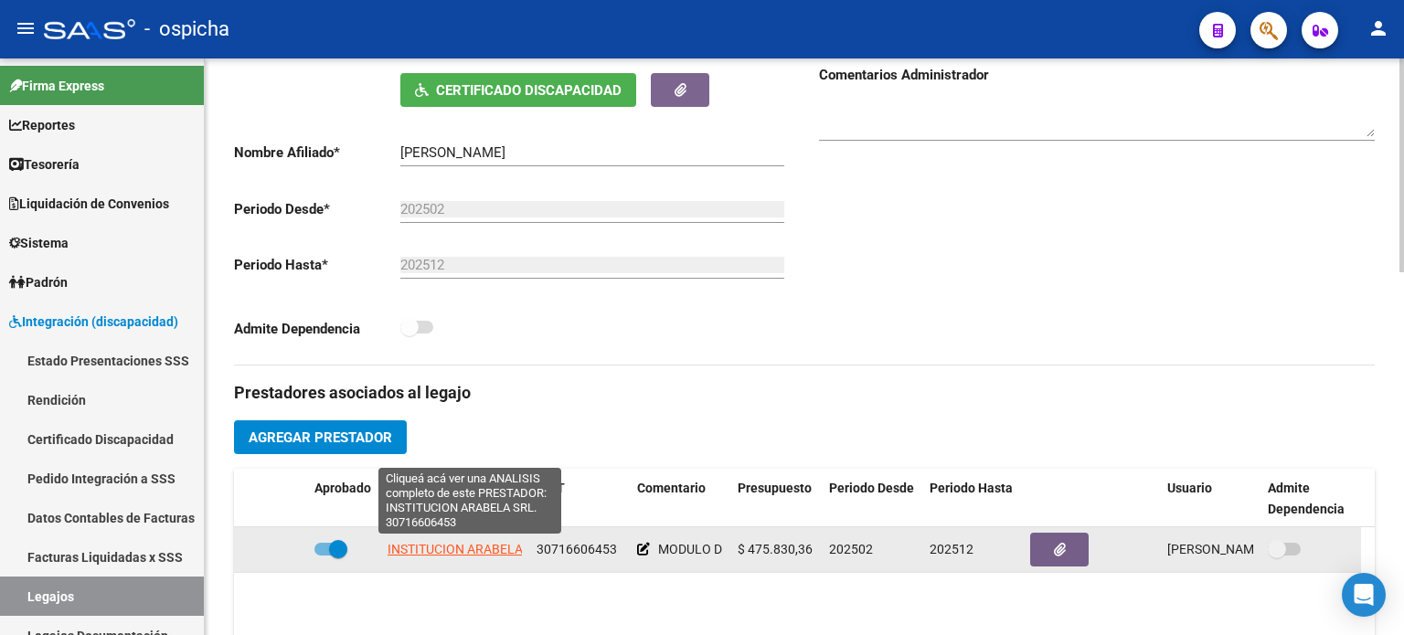
click at [484, 549] on span "INSTITUCION ARABELA SRL." at bounding box center [470, 549] width 165 height 15
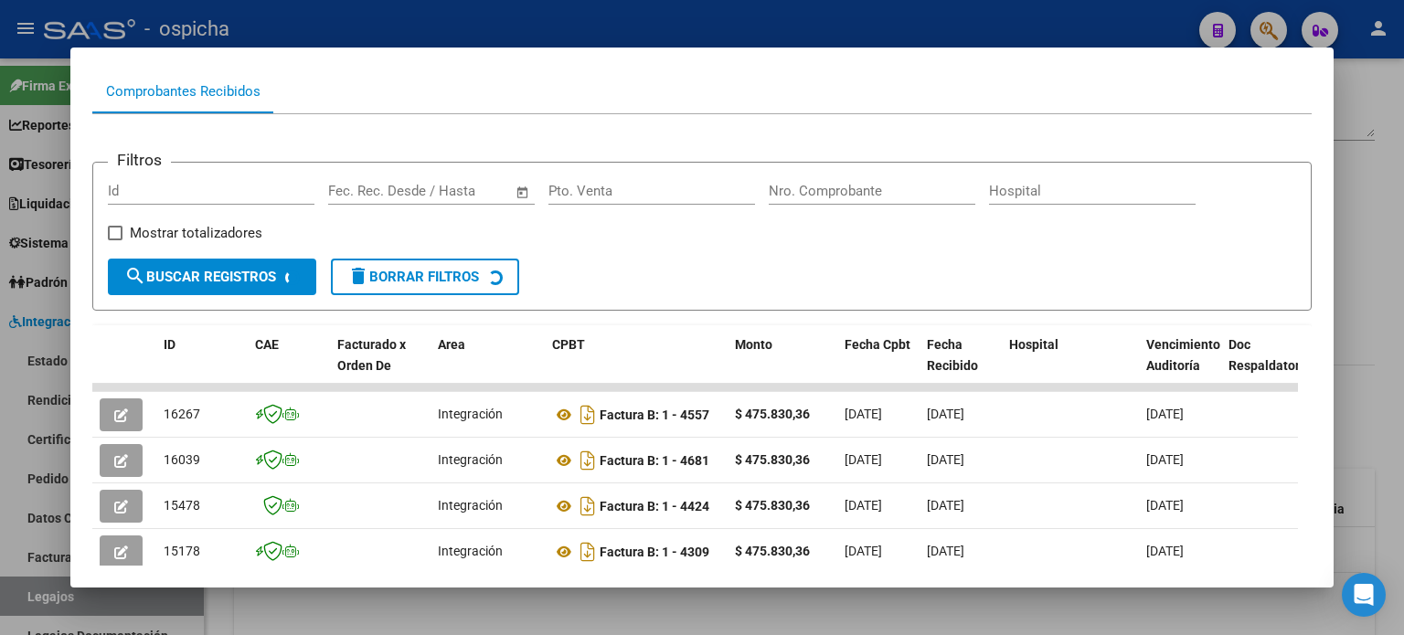
scroll to position [274, 0]
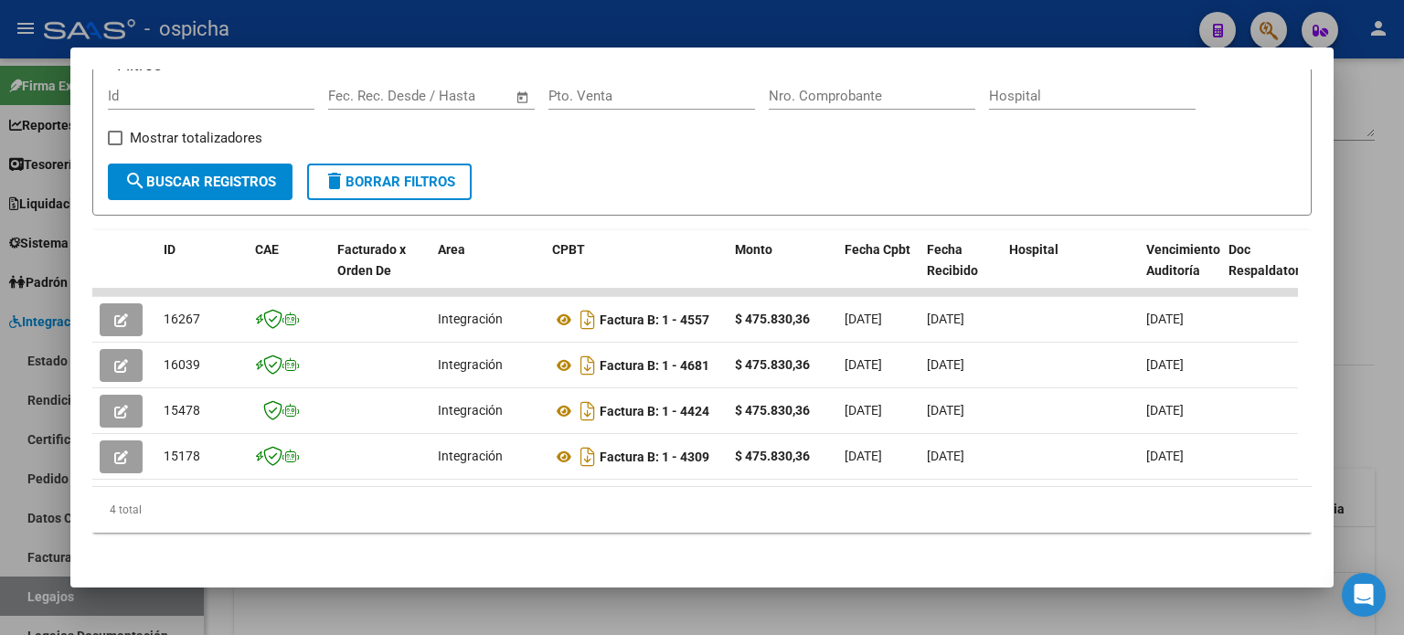
click at [1402, 163] on div at bounding box center [702, 317] width 1404 height 635
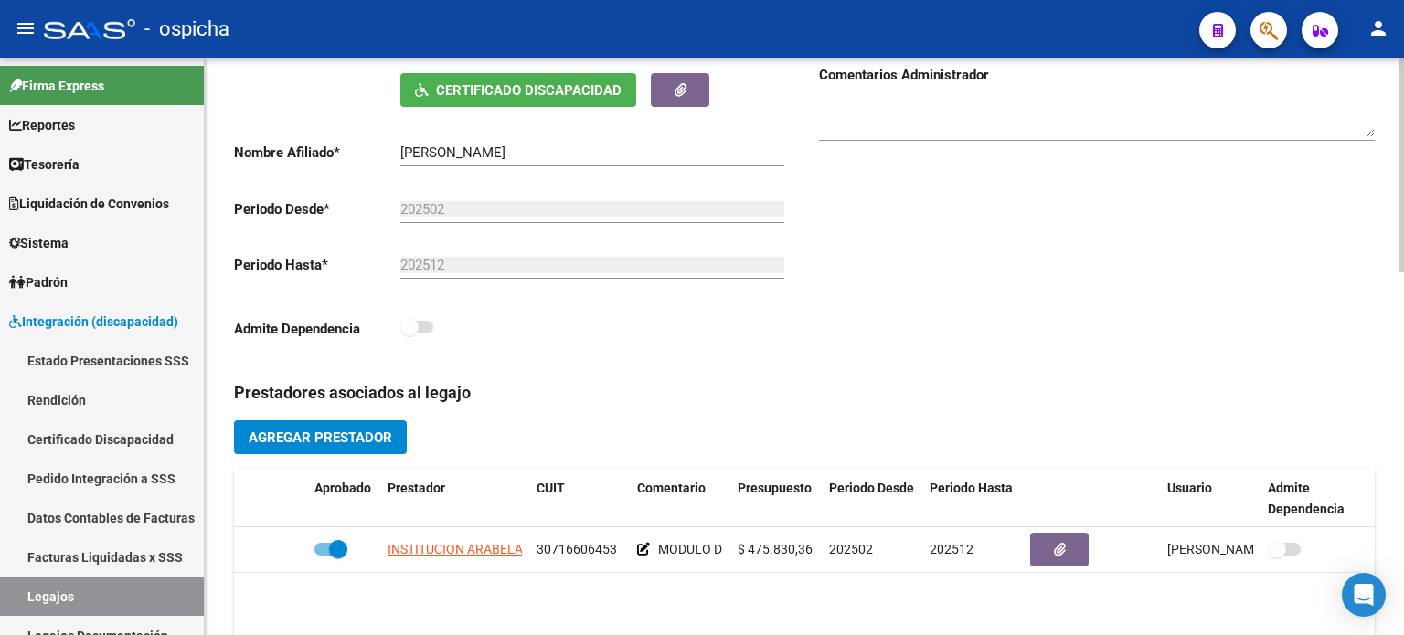
scroll to position [0, 0]
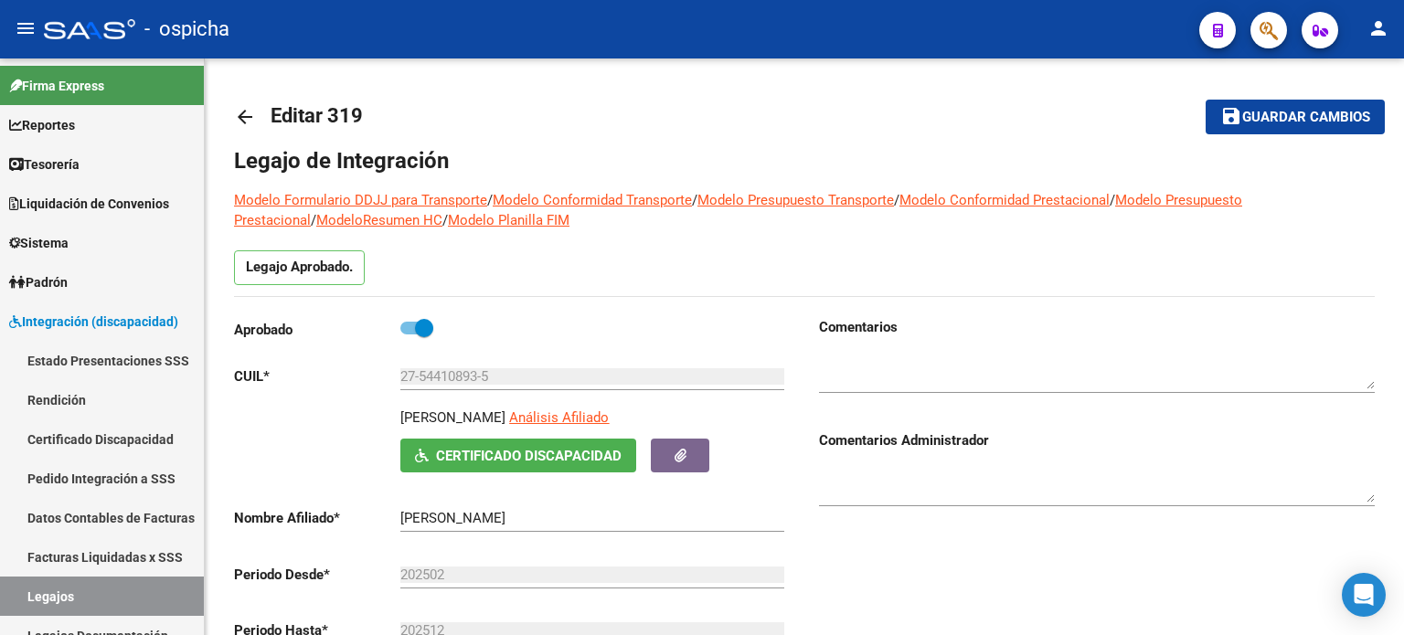
click at [1388, 39] on button "person" at bounding box center [1378, 29] width 37 height 37
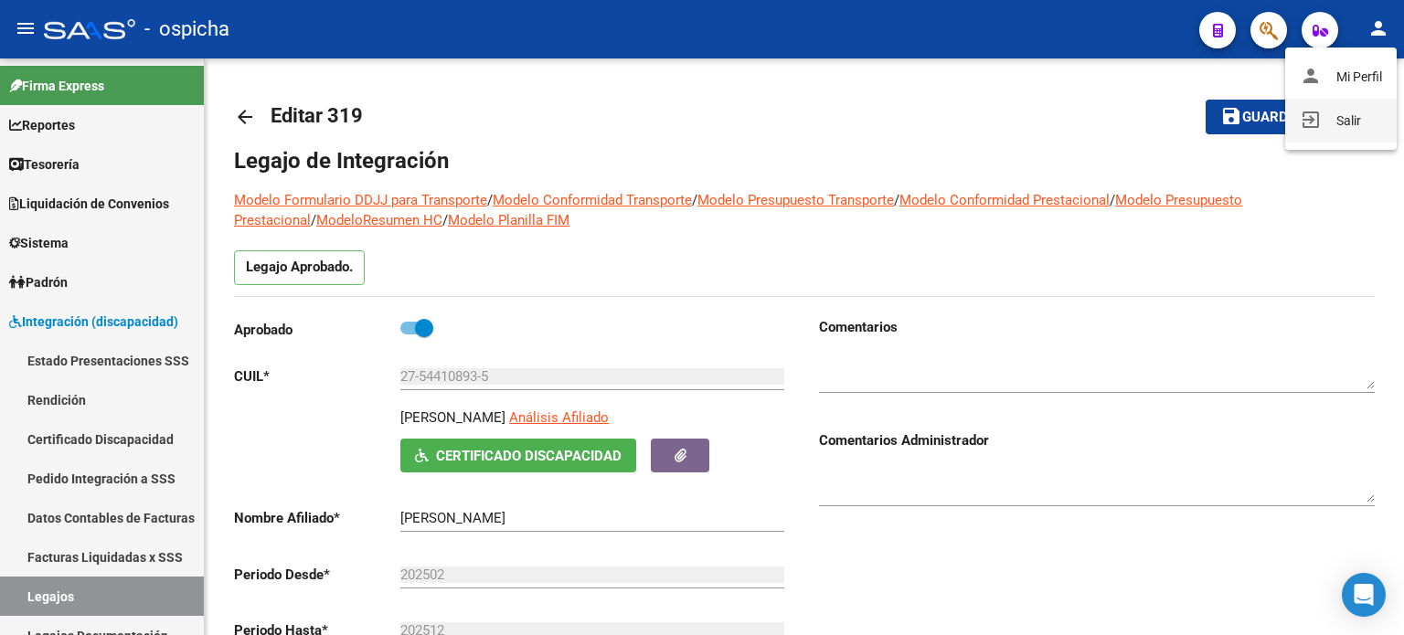
click at [1328, 130] on button "exit_to_app Salir" at bounding box center [1341, 121] width 112 height 44
